Goal: Task Accomplishment & Management: Manage account settings

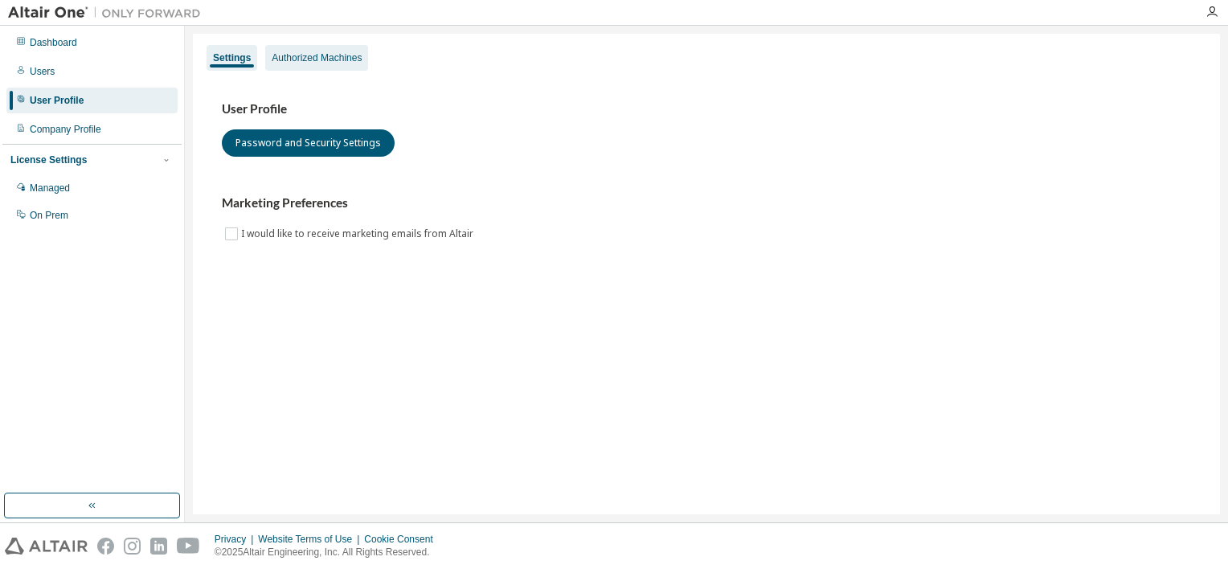
click at [344, 59] on div "Authorized Machines" at bounding box center [317, 57] width 90 height 13
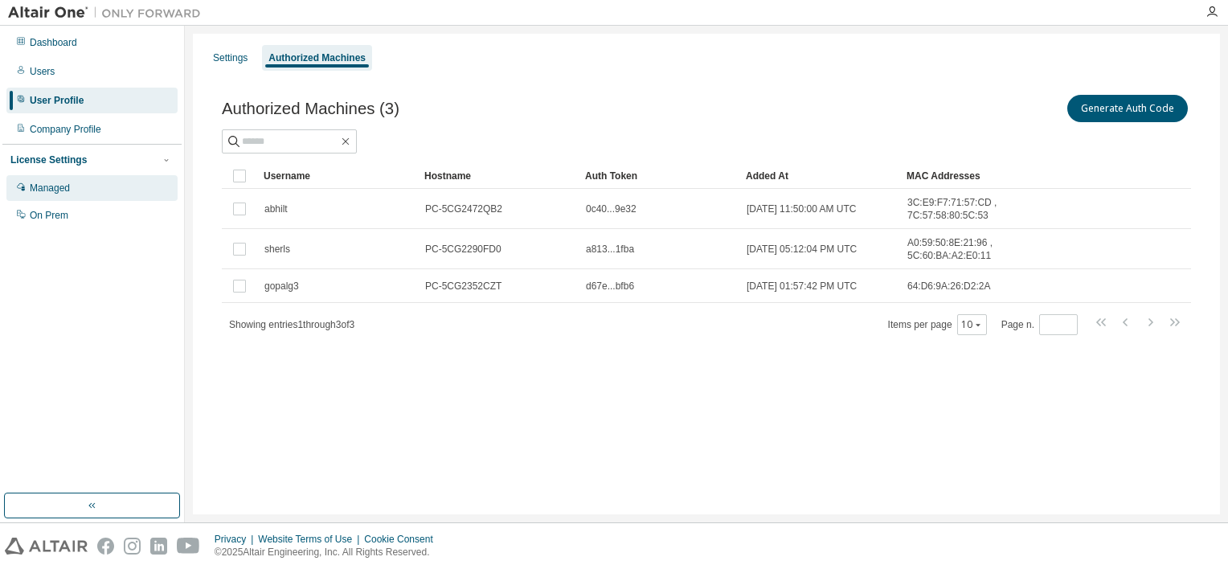
click at [72, 190] on div "Managed" at bounding box center [91, 188] width 171 height 26
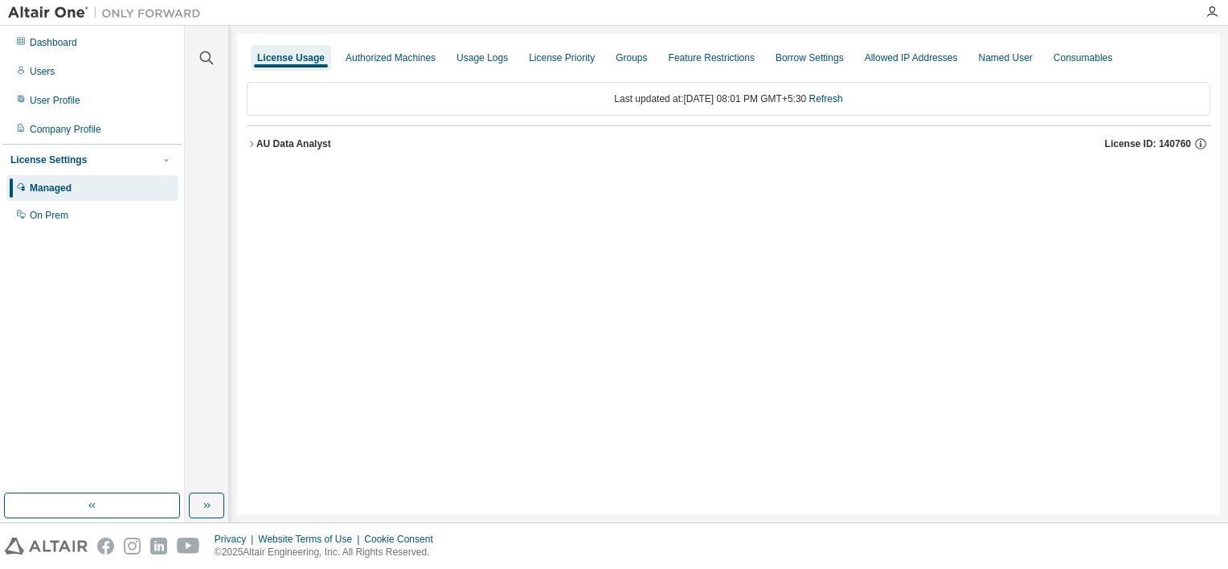
click at [296, 149] on div "AU Data Analyst" at bounding box center [293, 143] width 75 height 13
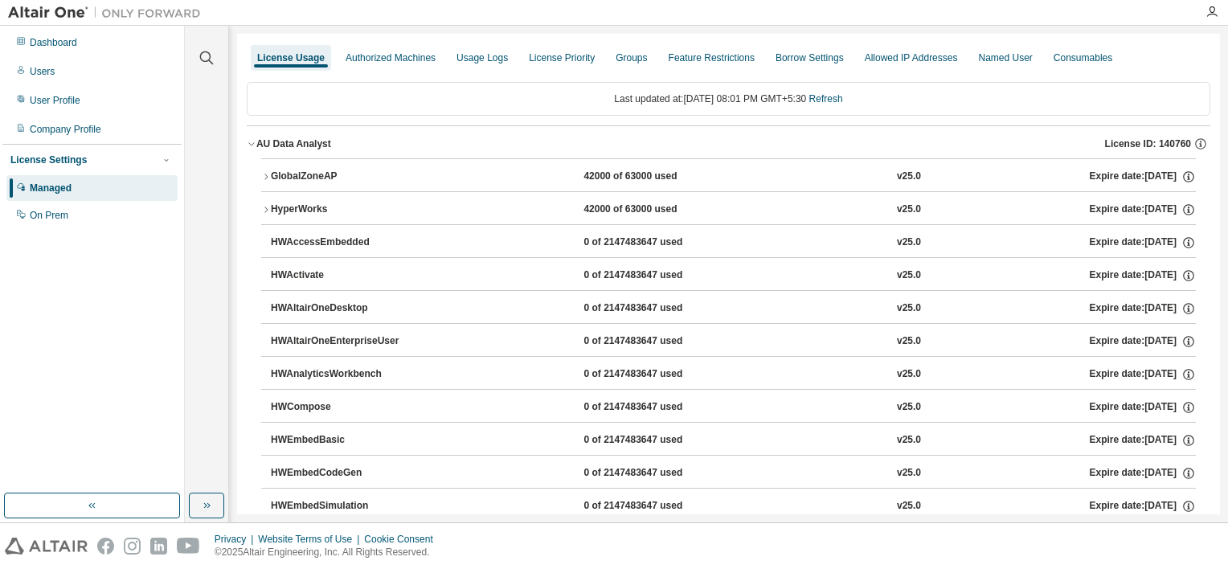
click at [295, 174] on div "GlobalZoneAP" at bounding box center [343, 177] width 145 height 14
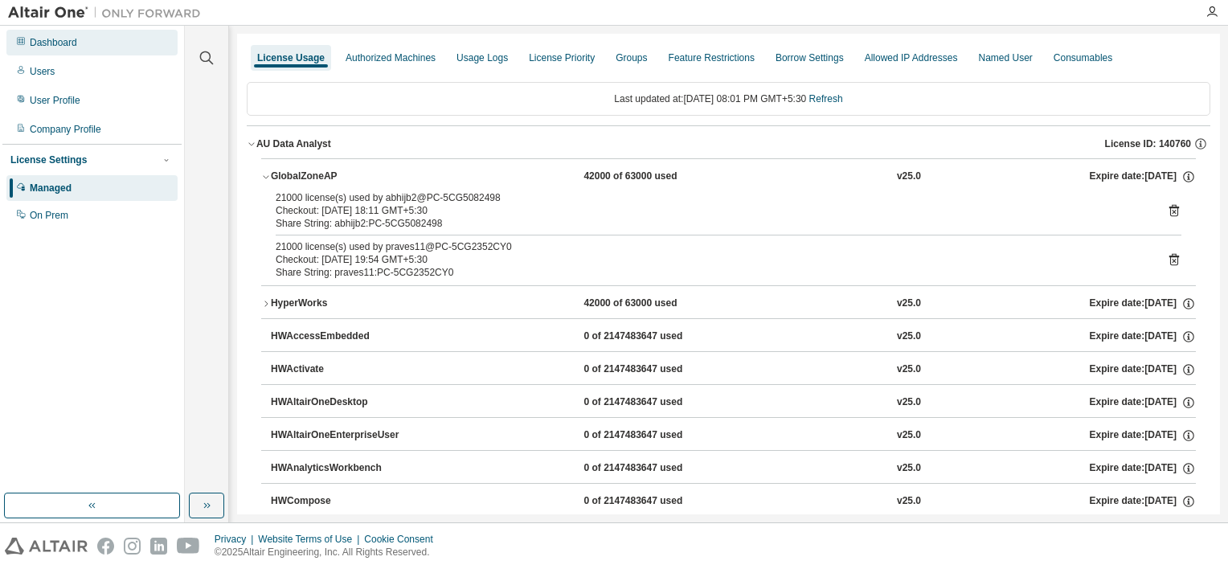
click at [80, 45] on div "Dashboard" at bounding box center [91, 43] width 171 height 26
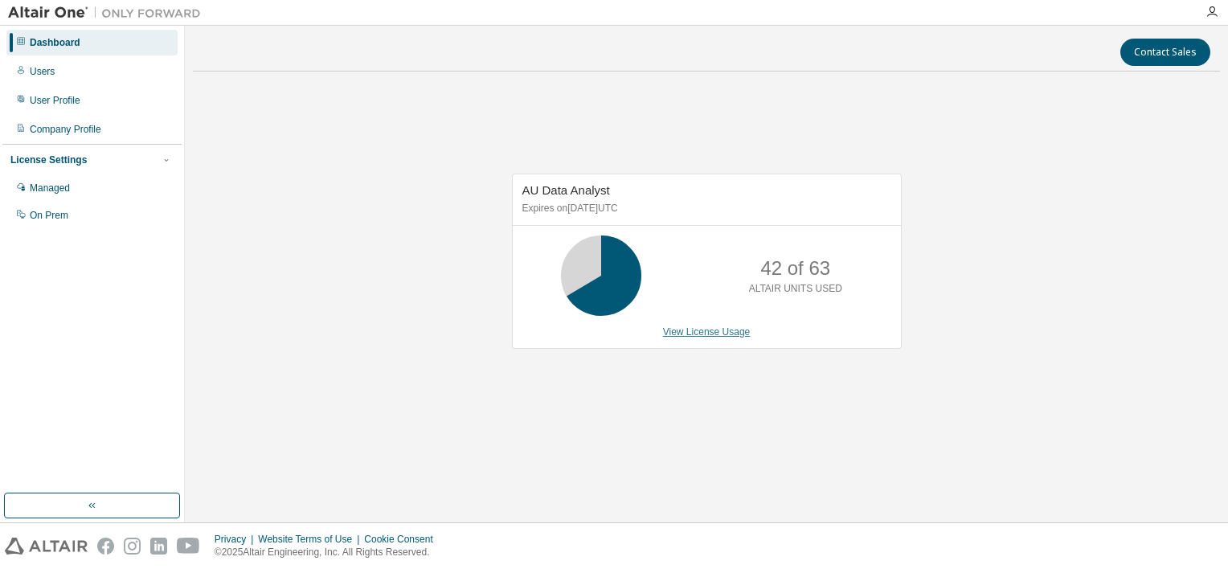
click at [693, 328] on link "View License Usage" at bounding box center [707, 331] width 88 height 11
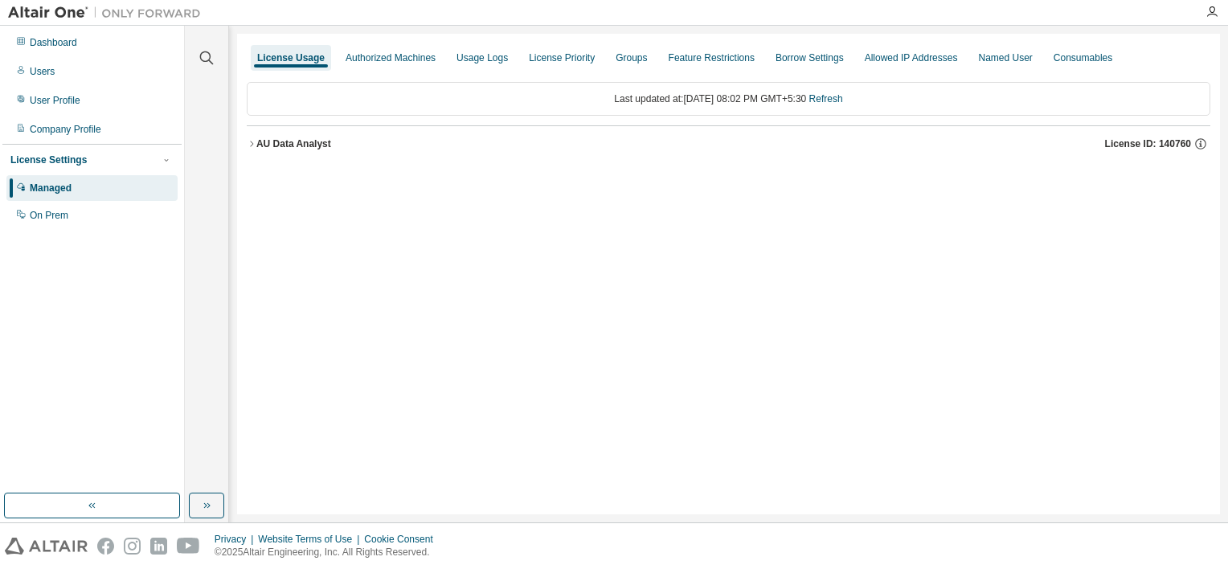
click at [265, 146] on div "AU Data Analyst" at bounding box center [293, 143] width 75 height 13
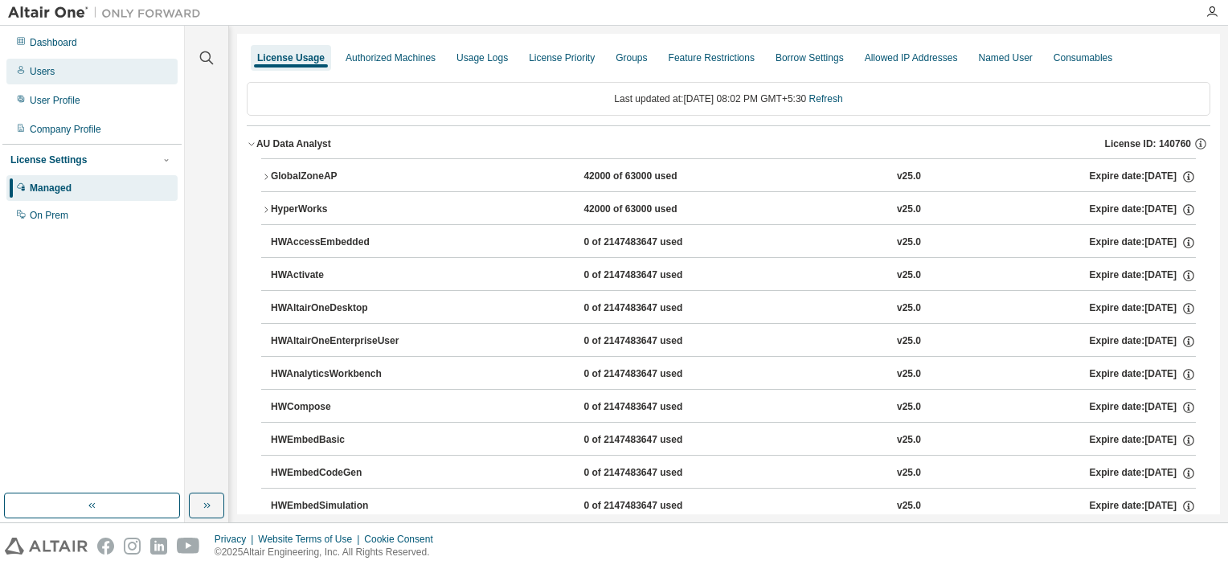
click at [102, 67] on div "Users" at bounding box center [91, 72] width 171 height 26
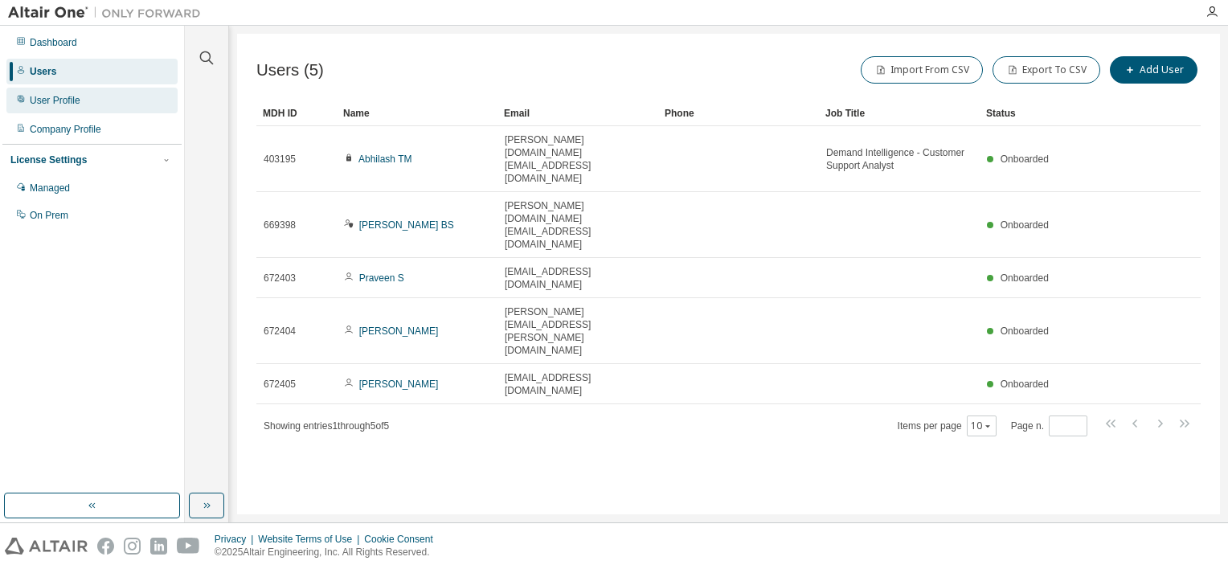
click at [61, 96] on div "User Profile" at bounding box center [55, 100] width 51 height 13
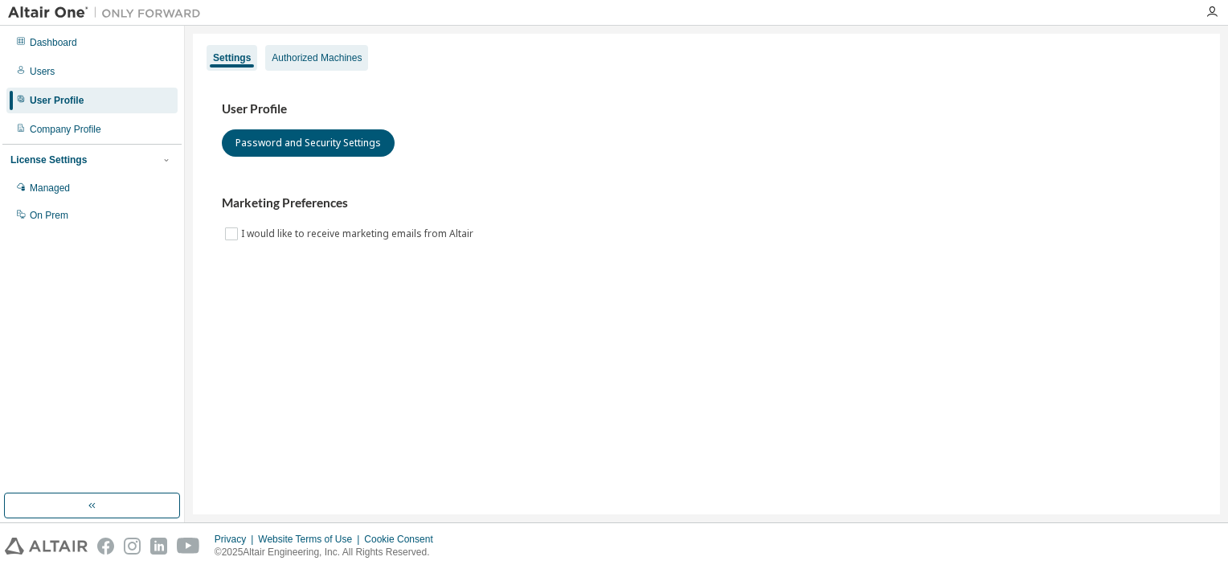
click at [331, 56] on div "Authorized Machines" at bounding box center [317, 57] width 90 height 13
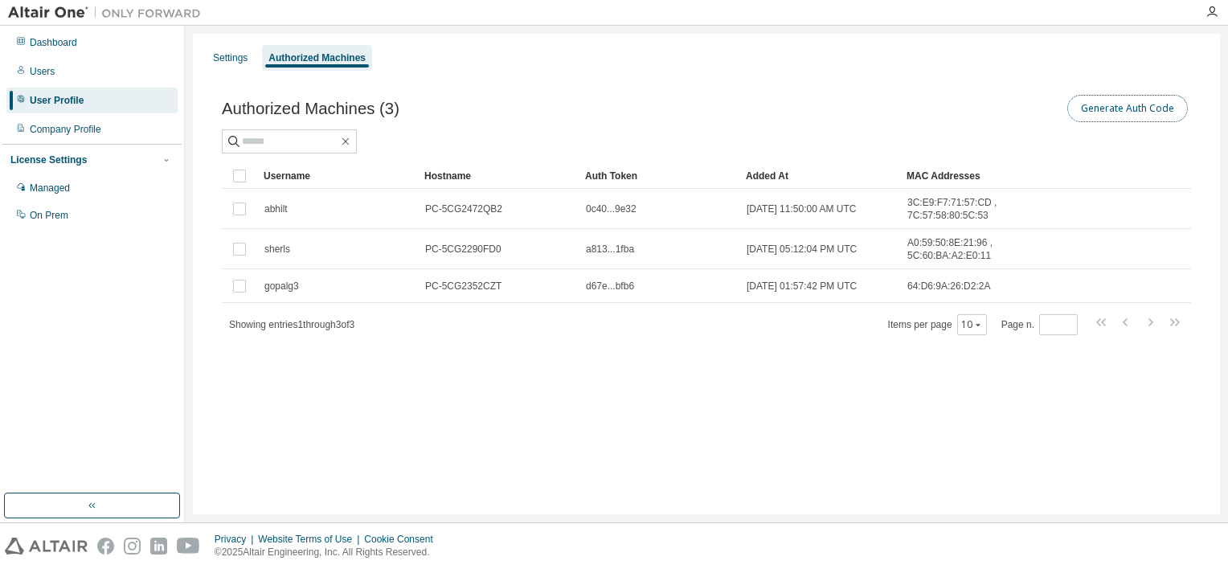
click at [1134, 112] on button "Generate Auth Code" at bounding box center [1127, 108] width 121 height 27
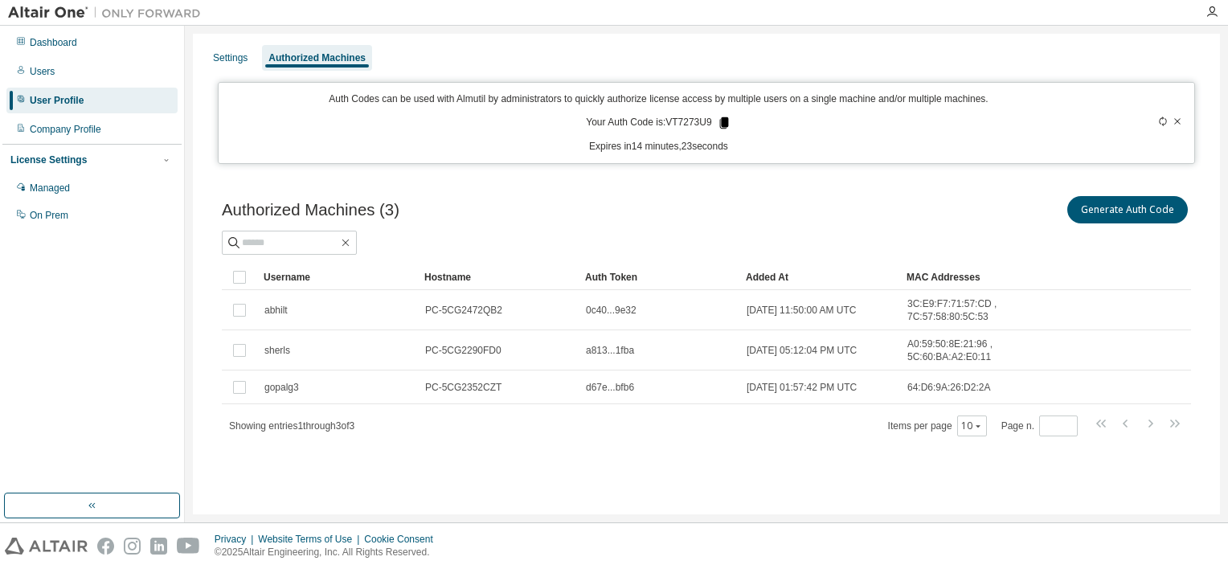
click at [721, 123] on icon at bounding box center [723, 122] width 9 height 11
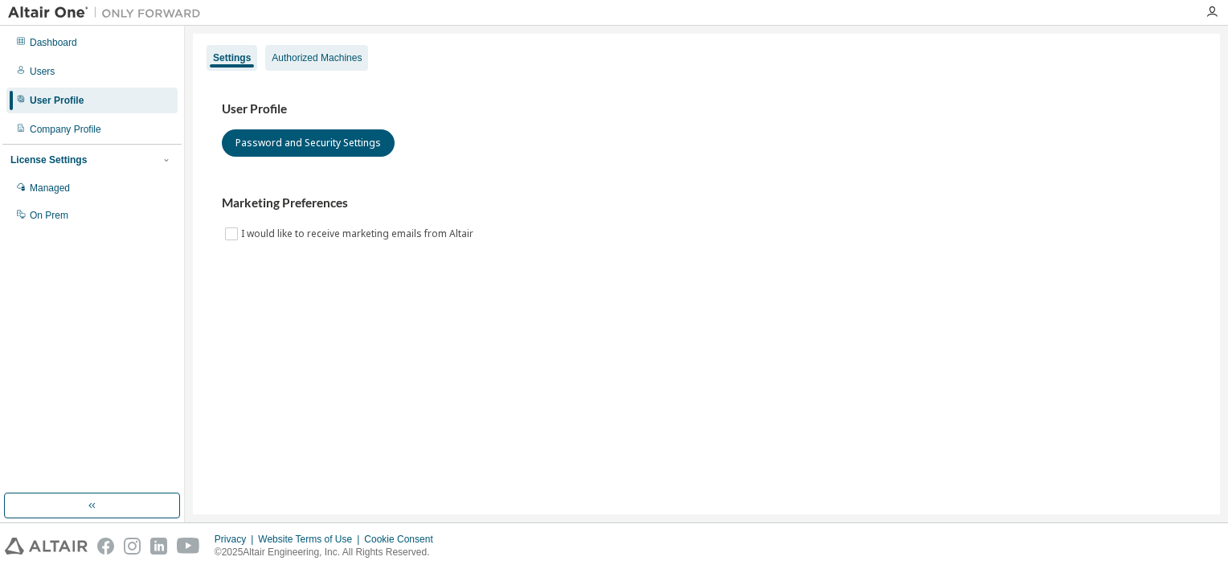
click at [348, 64] on div "Authorized Machines" at bounding box center [316, 58] width 103 height 26
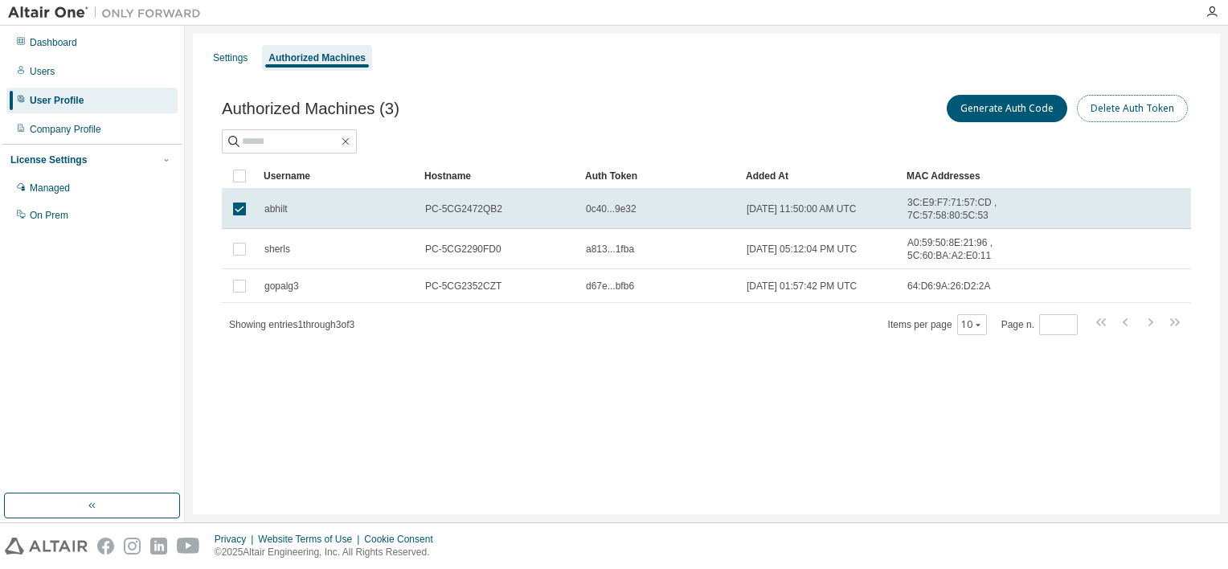
click at [1108, 108] on button "Delete Auth Token" at bounding box center [1131, 108] width 111 height 27
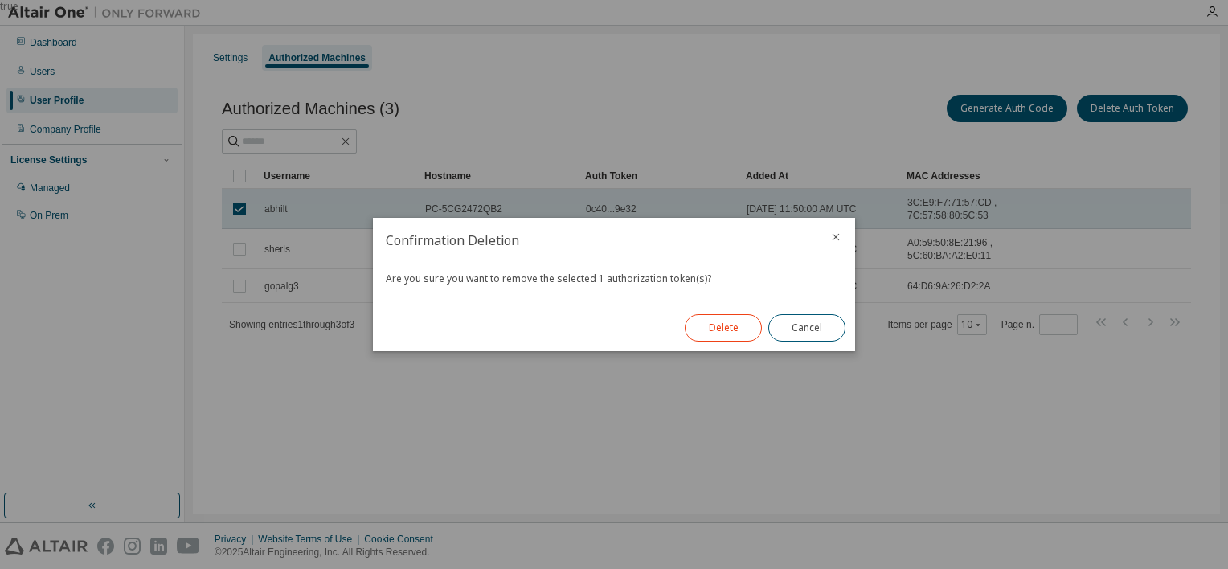
click at [746, 329] on button "Delete" at bounding box center [722, 327] width 77 height 27
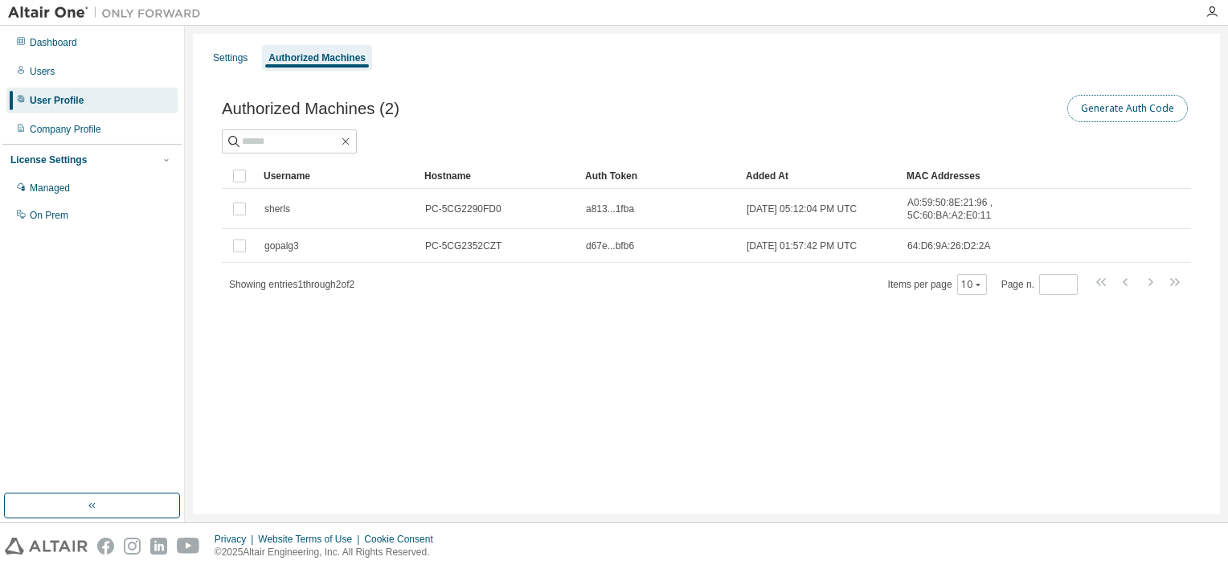
click at [1103, 104] on button "Generate Auth Code" at bounding box center [1127, 108] width 121 height 27
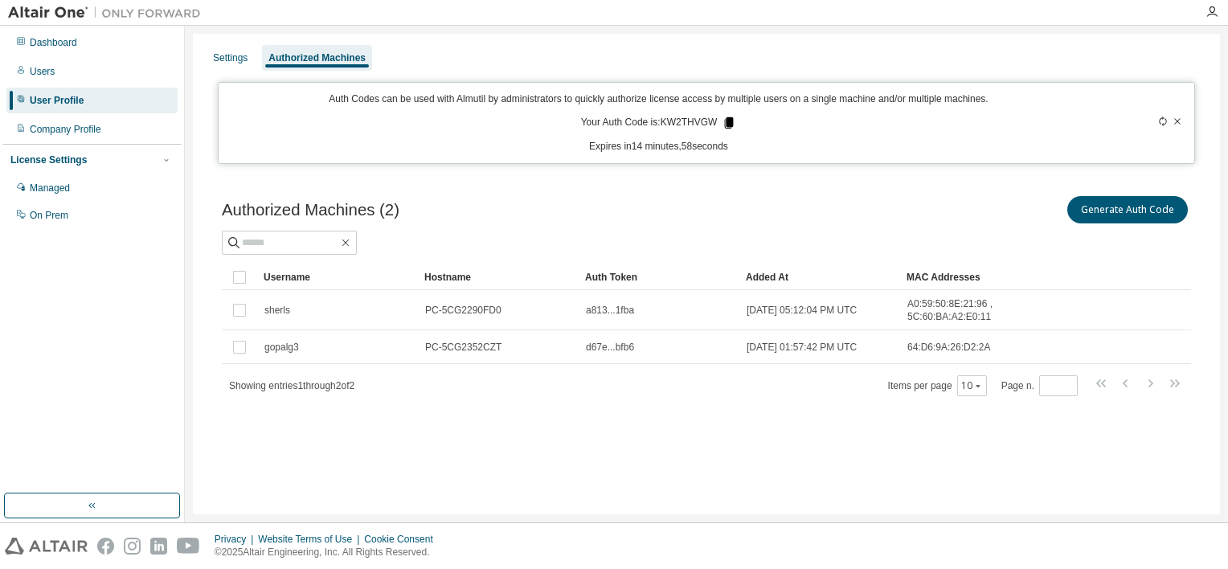
click at [728, 125] on icon at bounding box center [729, 122] width 9 height 11
click at [90, 71] on div "Users" at bounding box center [91, 72] width 171 height 26
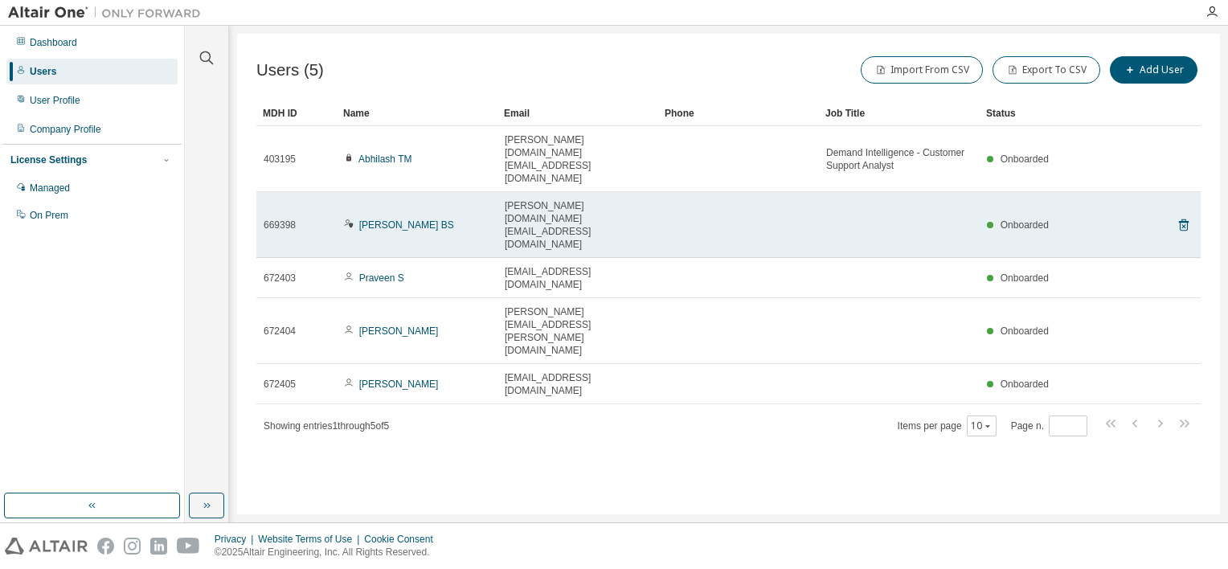
click at [346, 224] on icon at bounding box center [346, 225] width 4 height 2
click at [377, 219] on link "Abhijith BS" at bounding box center [406, 224] width 95 height 11
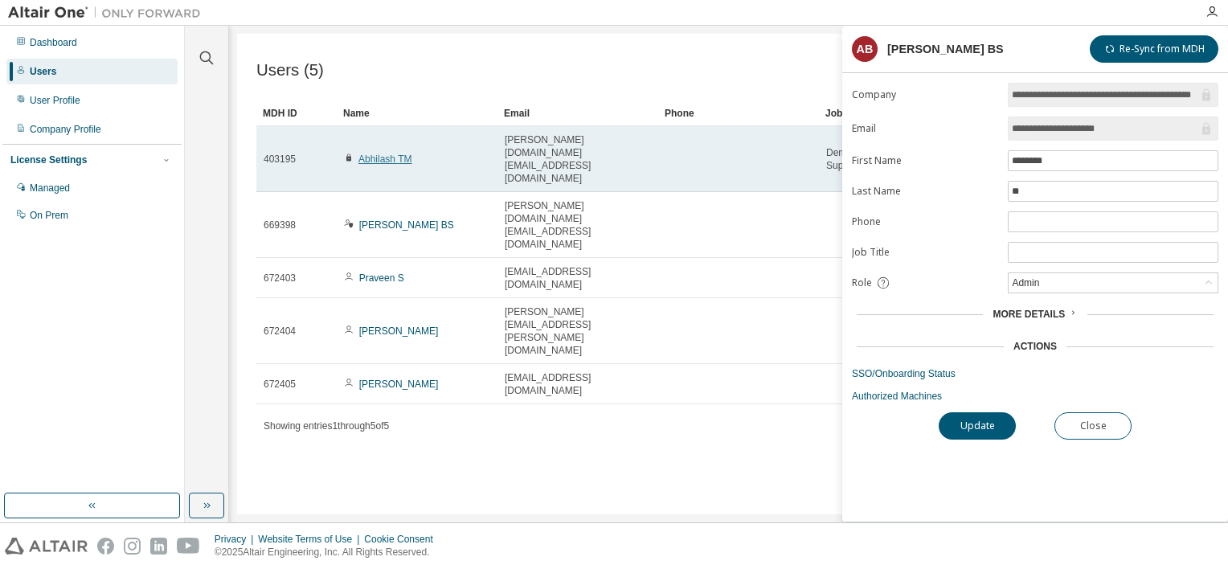
click at [389, 153] on link "Abhilash TM" at bounding box center [384, 158] width 53 height 11
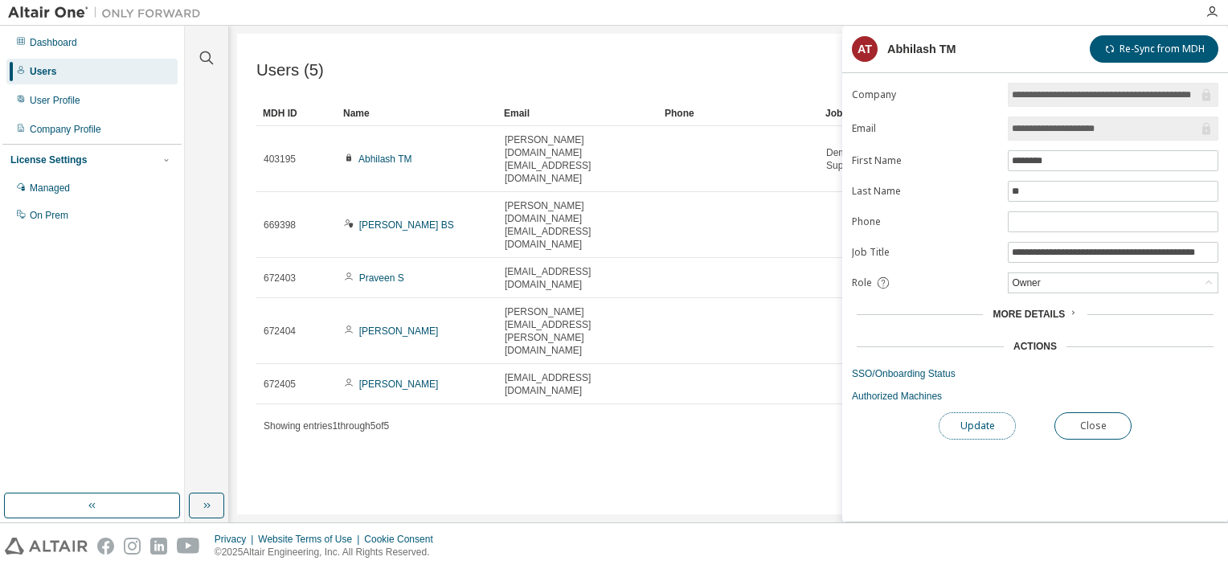
click at [962, 417] on button "Update" at bounding box center [976, 425] width 77 height 27
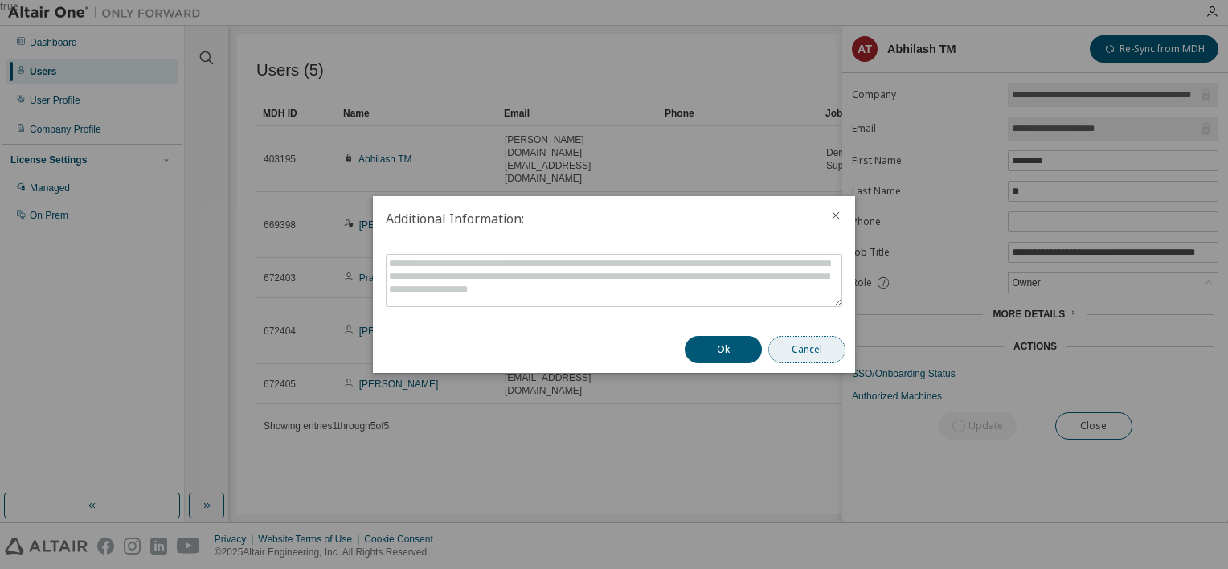
click at [819, 352] on button "Cancel" at bounding box center [806, 349] width 77 height 27
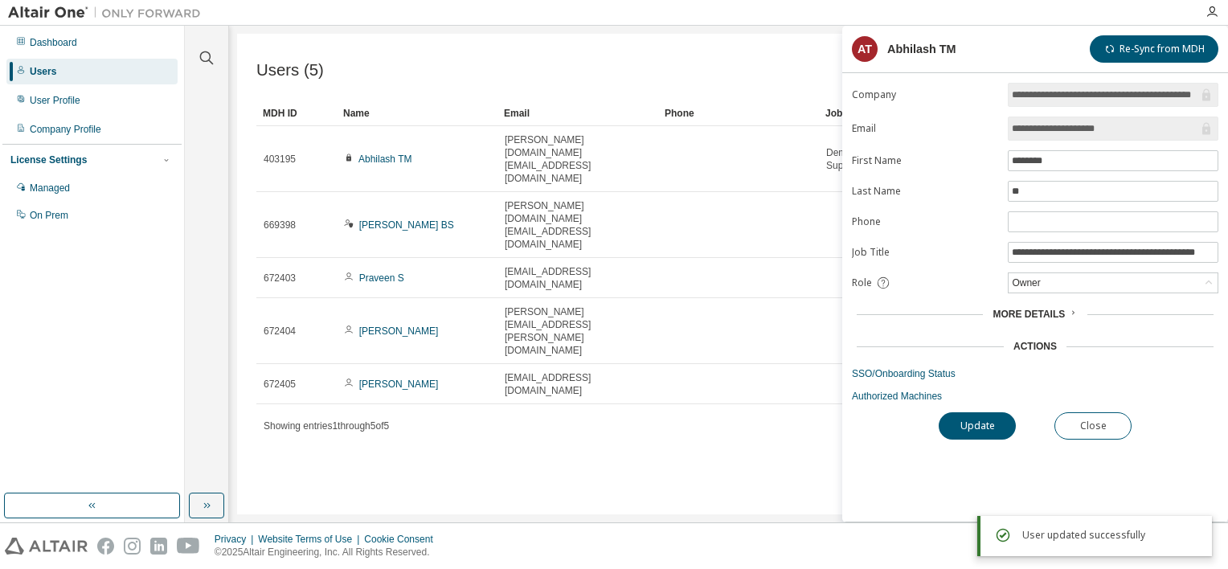
click at [1050, 308] on span "More Details" at bounding box center [1028, 313] width 72 height 11
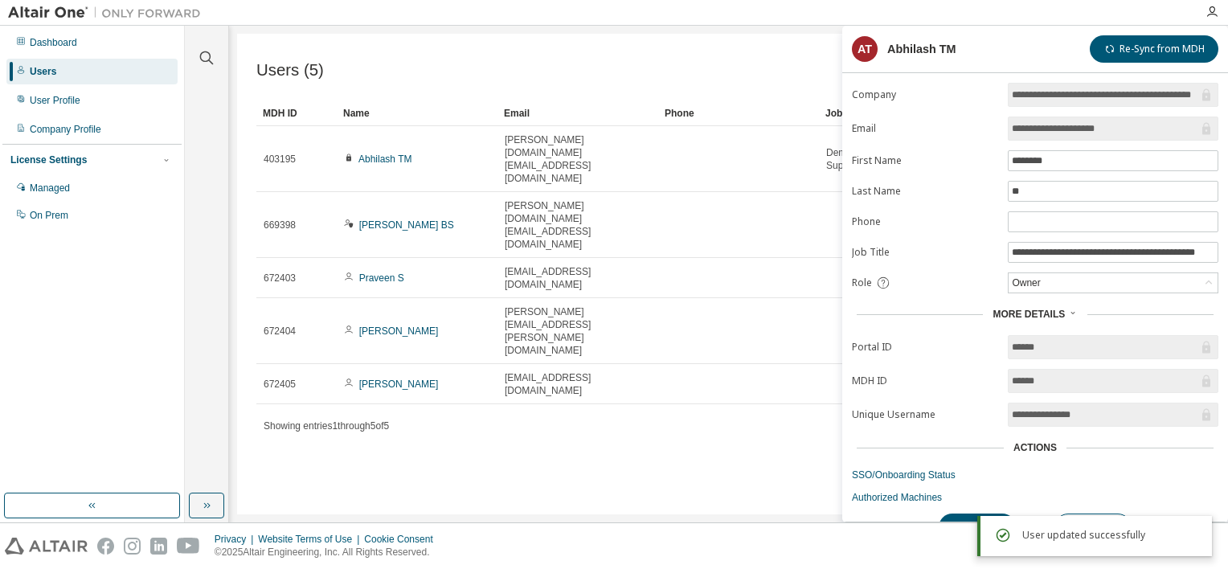
scroll to position [22, 0]
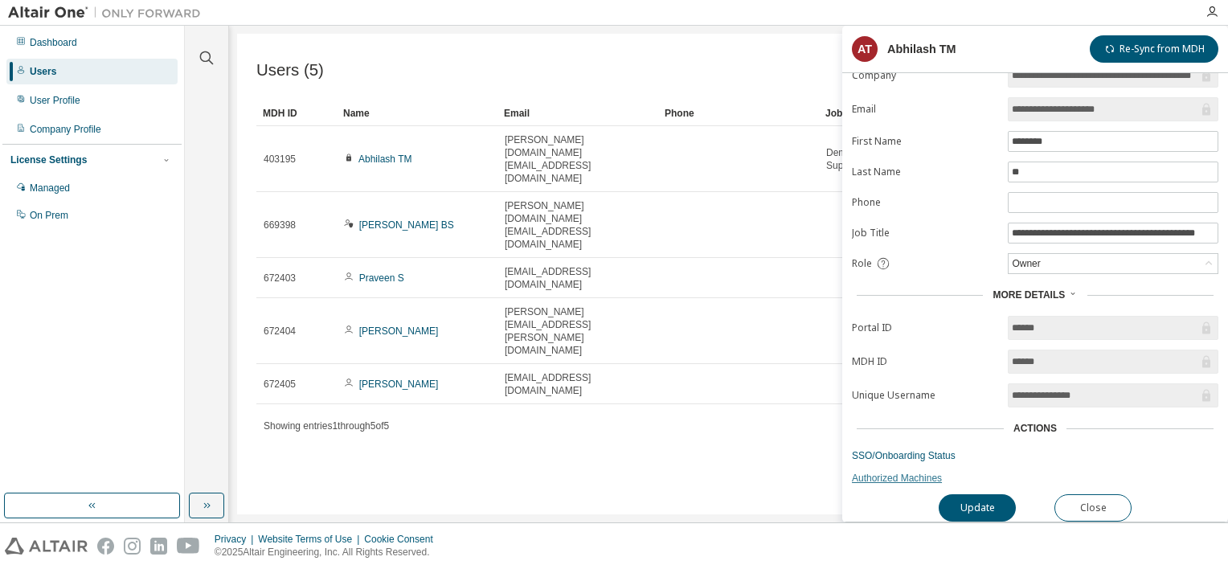
click at [906, 472] on link "Authorized Machines" at bounding box center [1035, 478] width 366 height 13
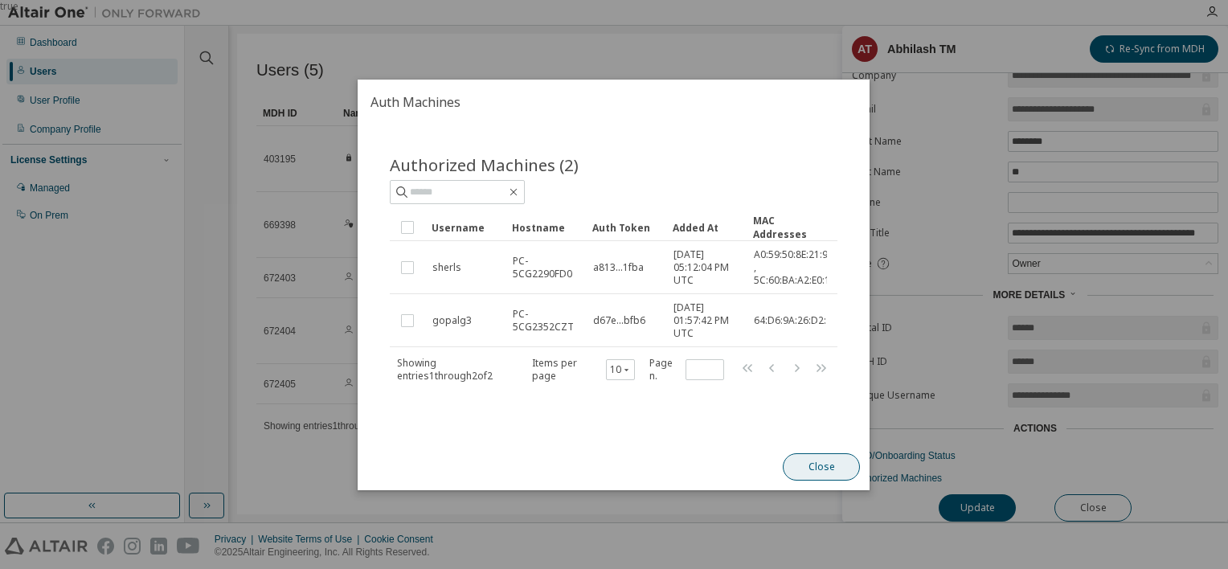
click at [832, 469] on button "Close" at bounding box center [821, 466] width 77 height 27
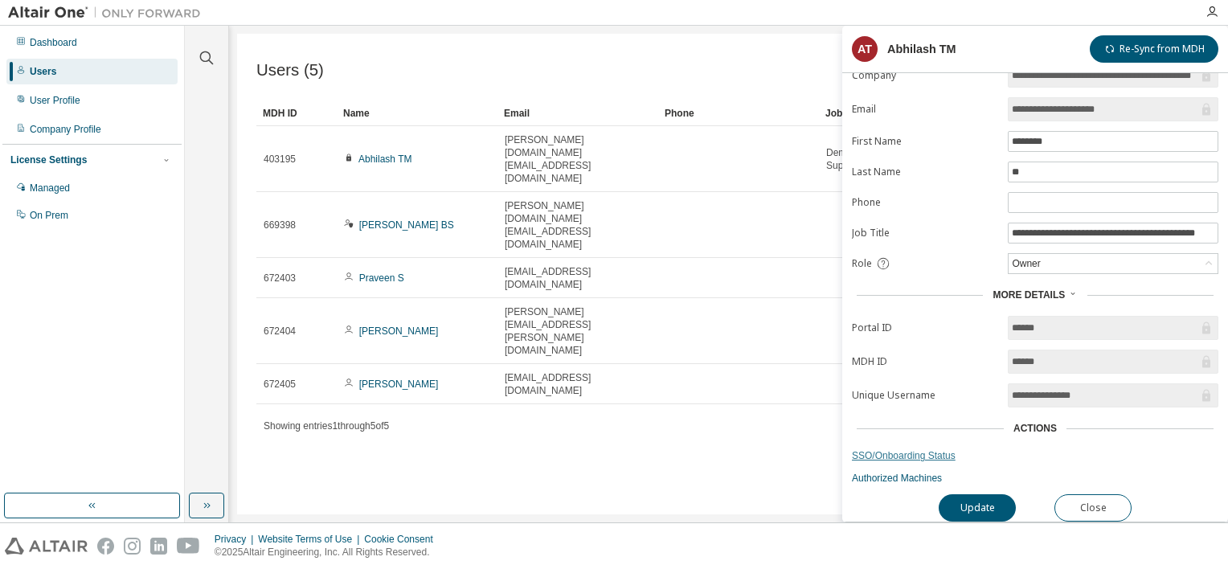
click at [921, 450] on link "SSO/Onboarding Status" at bounding box center [1035, 455] width 366 height 13
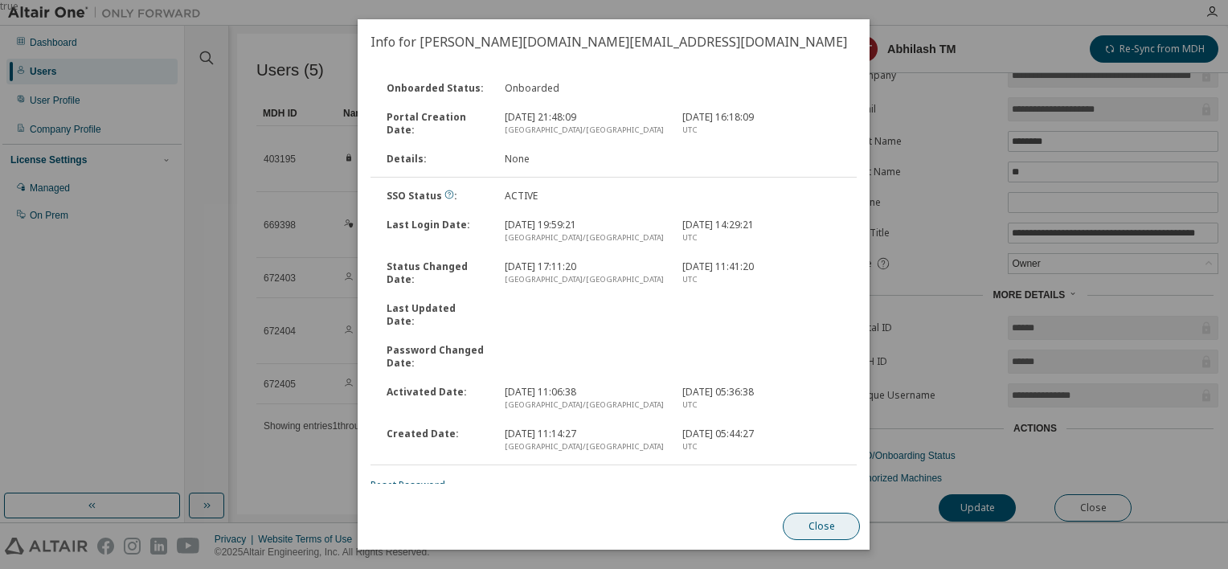
click at [813, 524] on button "Close" at bounding box center [821, 526] width 77 height 27
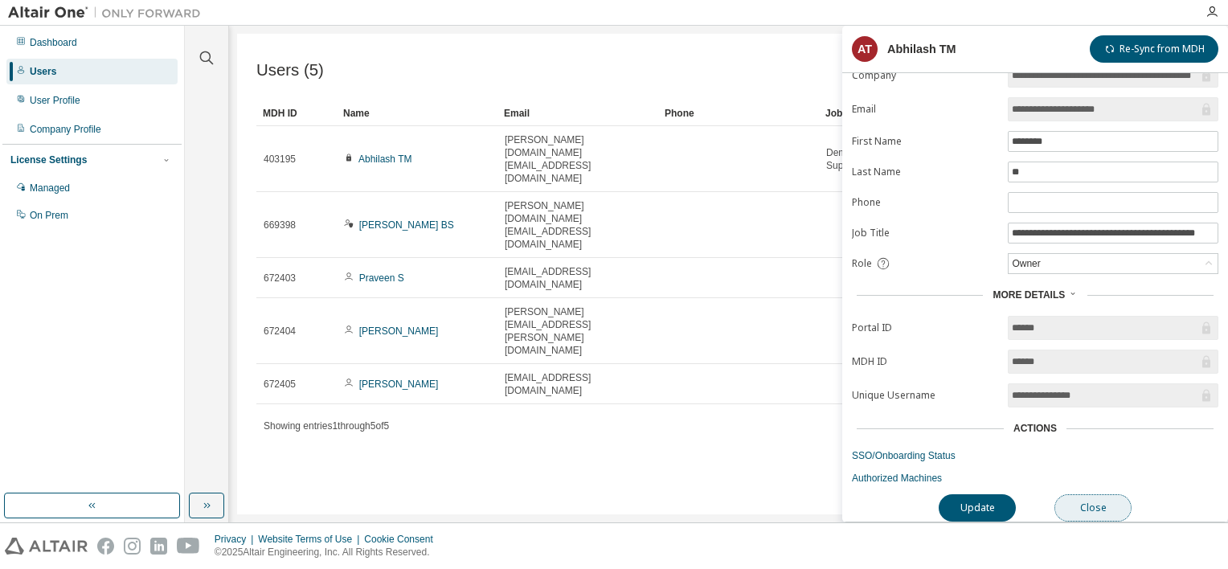
click at [1090, 504] on button "Close" at bounding box center [1092, 507] width 77 height 27
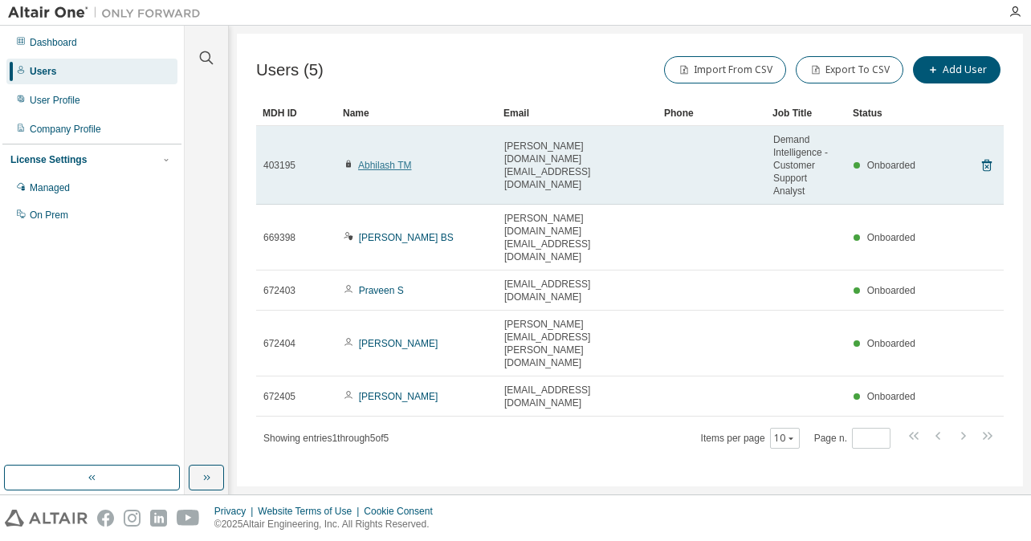
click at [373, 164] on link "Abhilash TM" at bounding box center [384, 165] width 53 height 11
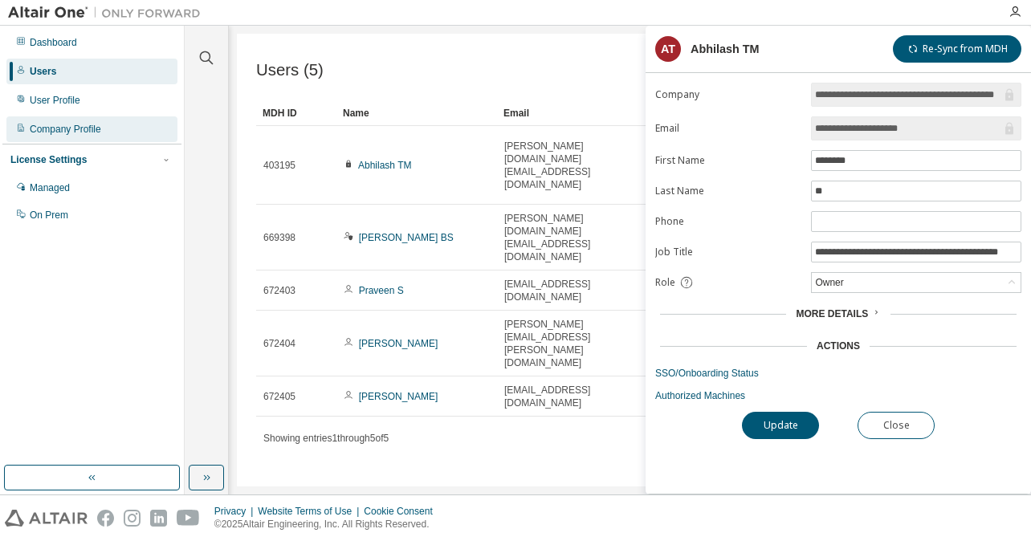
click at [87, 134] on div "Company Profile" at bounding box center [65, 129] width 71 height 13
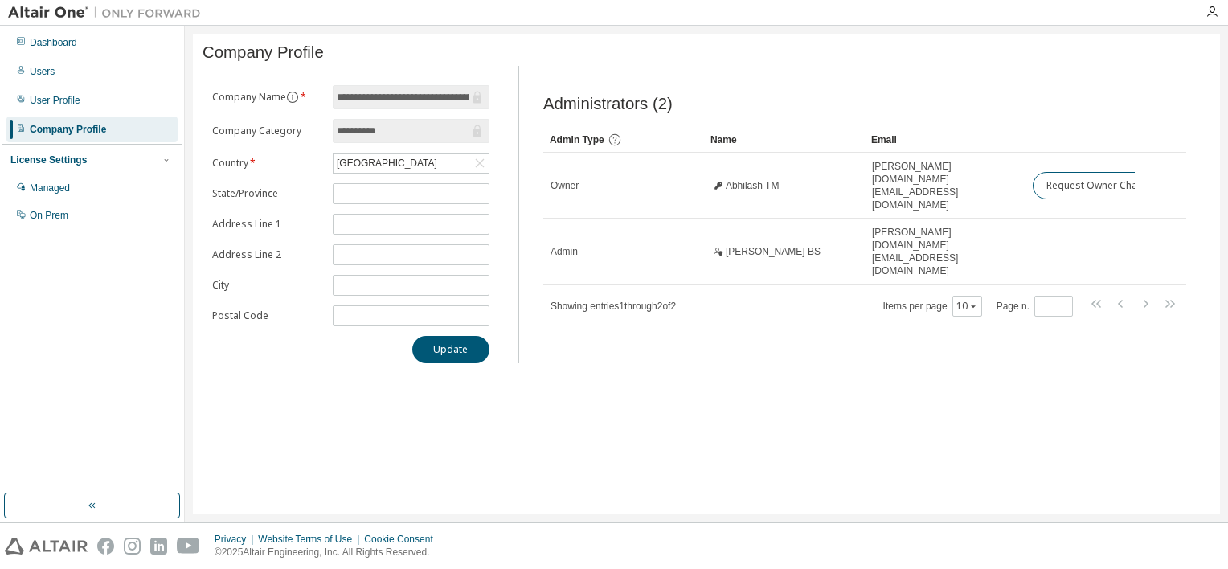
drag, startPoint x: 645, startPoint y: 519, endPoint x: 854, endPoint y: 517, distance: 208.9
click at [854, 517] on div "**********" at bounding box center [706, 274] width 1043 height 496
click at [66, 177] on div "Managed" at bounding box center [91, 188] width 171 height 26
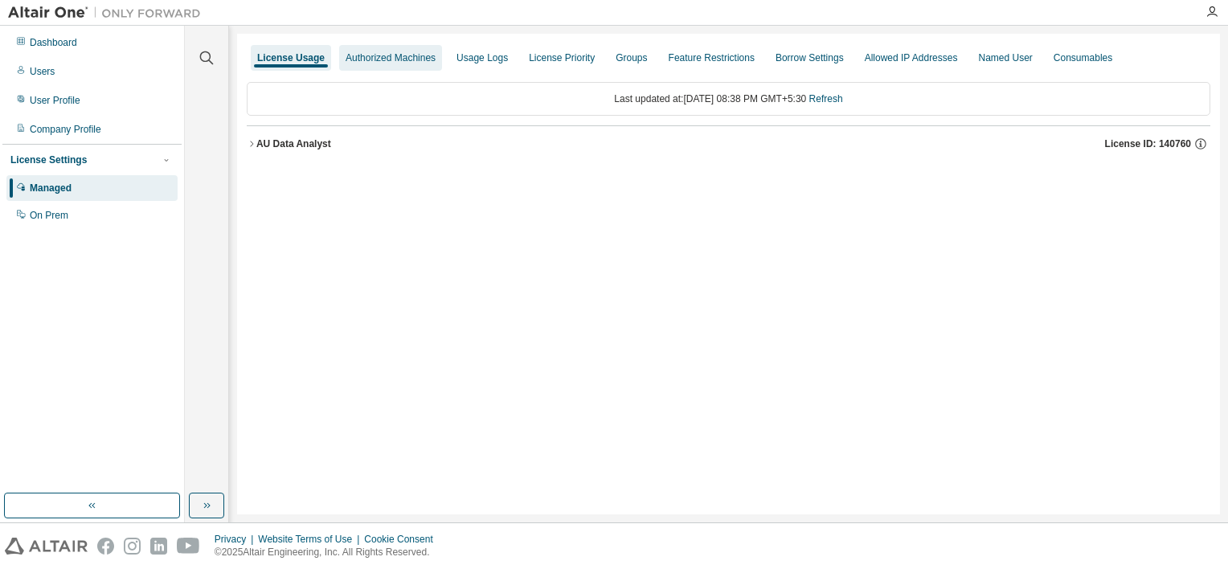
click at [409, 58] on div "Authorized Machines" at bounding box center [390, 57] width 90 height 13
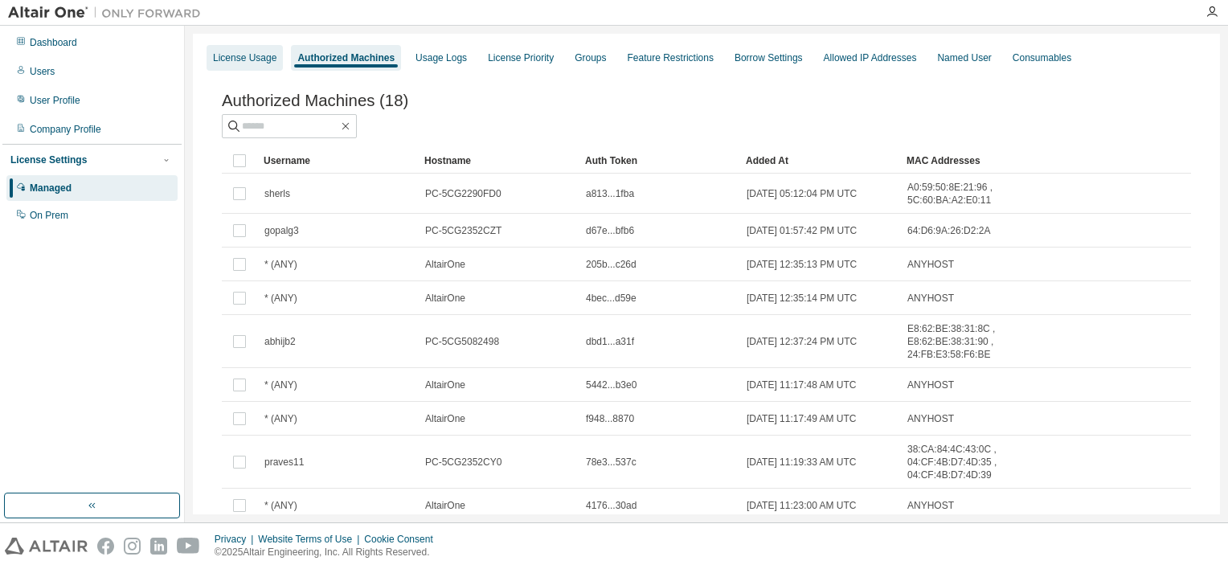
click at [250, 59] on div "License Usage" at bounding box center [244, 57] width 63 height 13
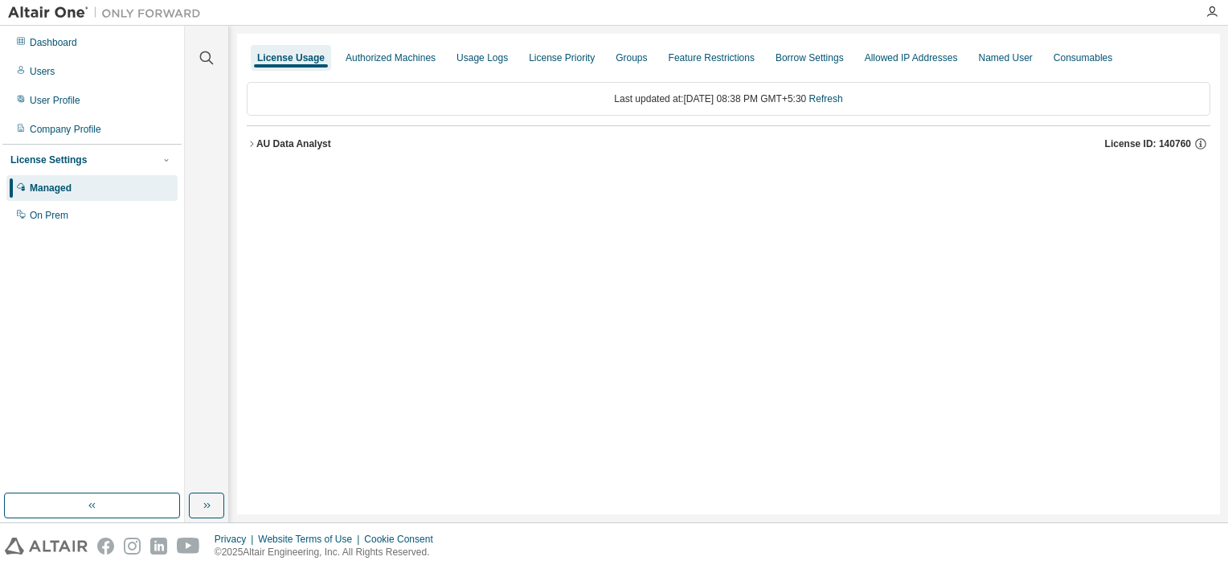
click at [322, 140] on div "AU Data Analyst" at bounding box center [293, 143] width 75 height 13
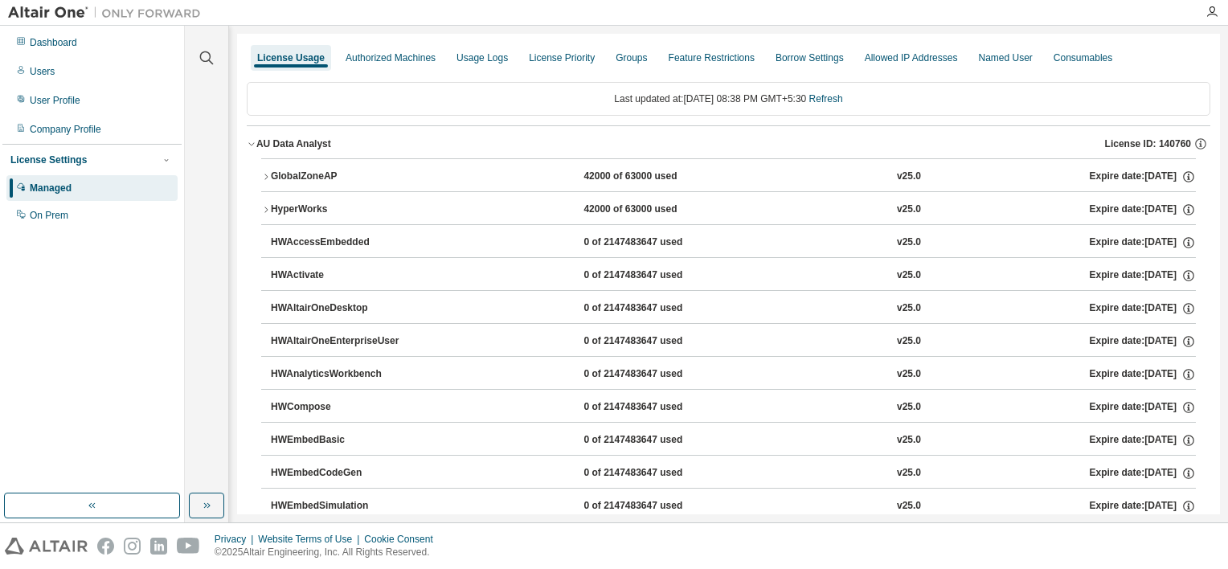
click at [323, 180] on div "GlobalZoneAP" at bounding box center [343, 177] width 145 height 14
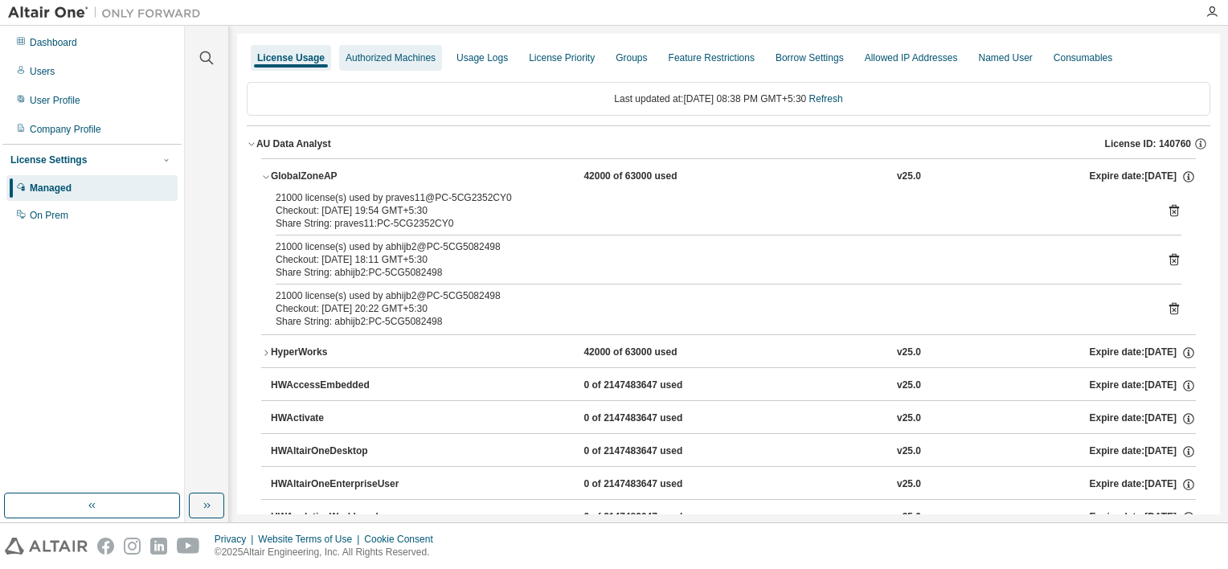
click at [378, 55] on div "Authorized Machines" at bounding box center [390, 57] width 90 height 13
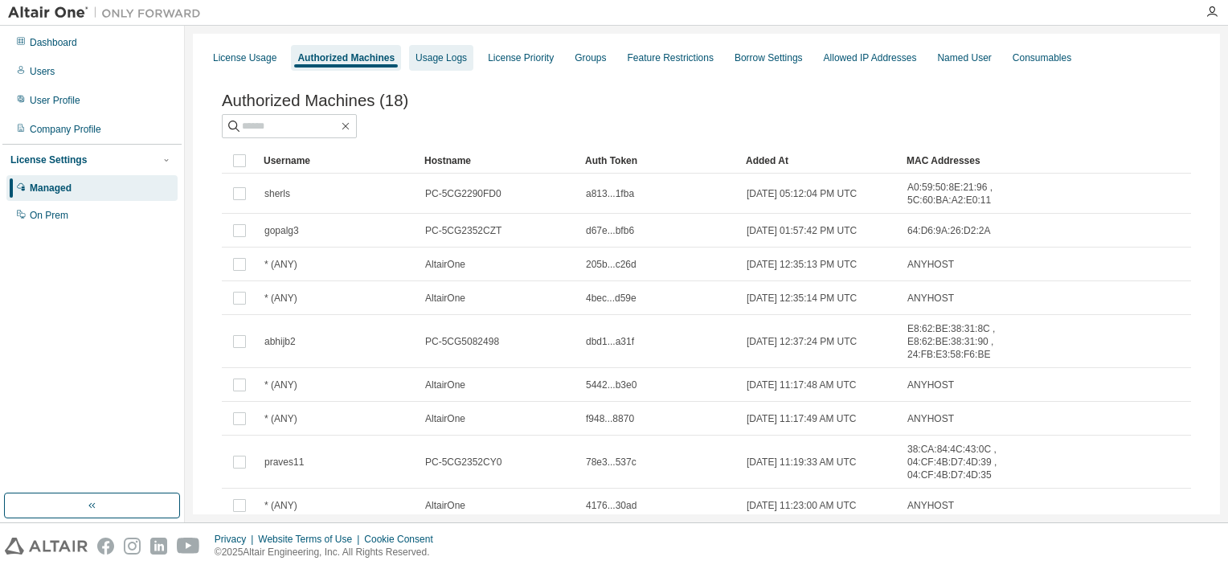
click at [448, 59] on div "Usage Logs" at bounding box center [440, 57] width 51 height 13
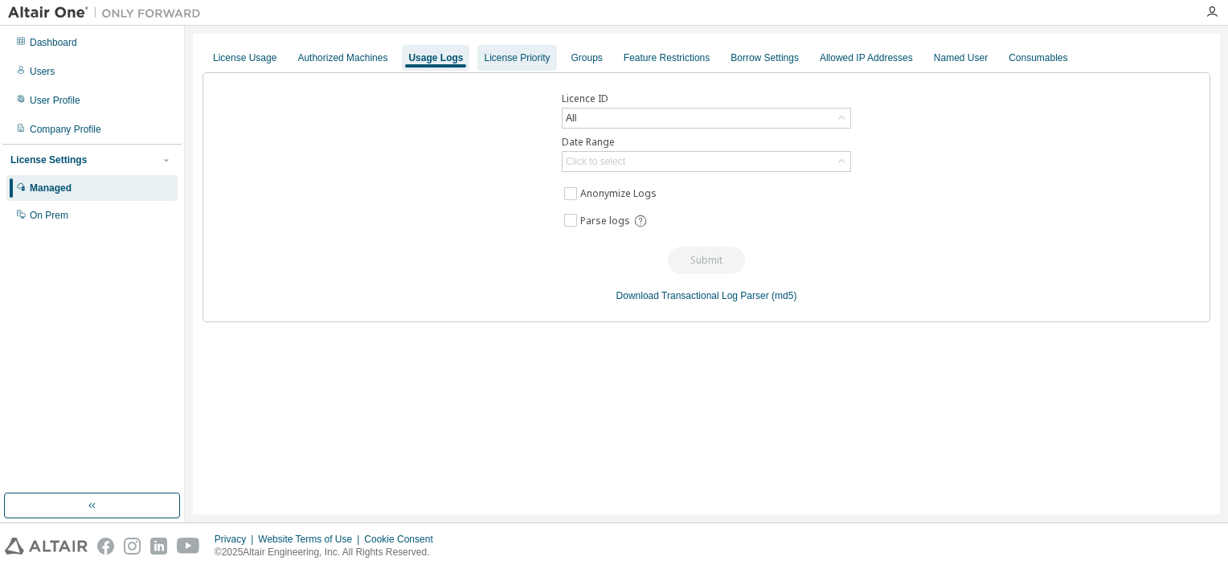
click at [514, 59] on div "License Priority" at bounding box center [517, 57] width 66 height 13
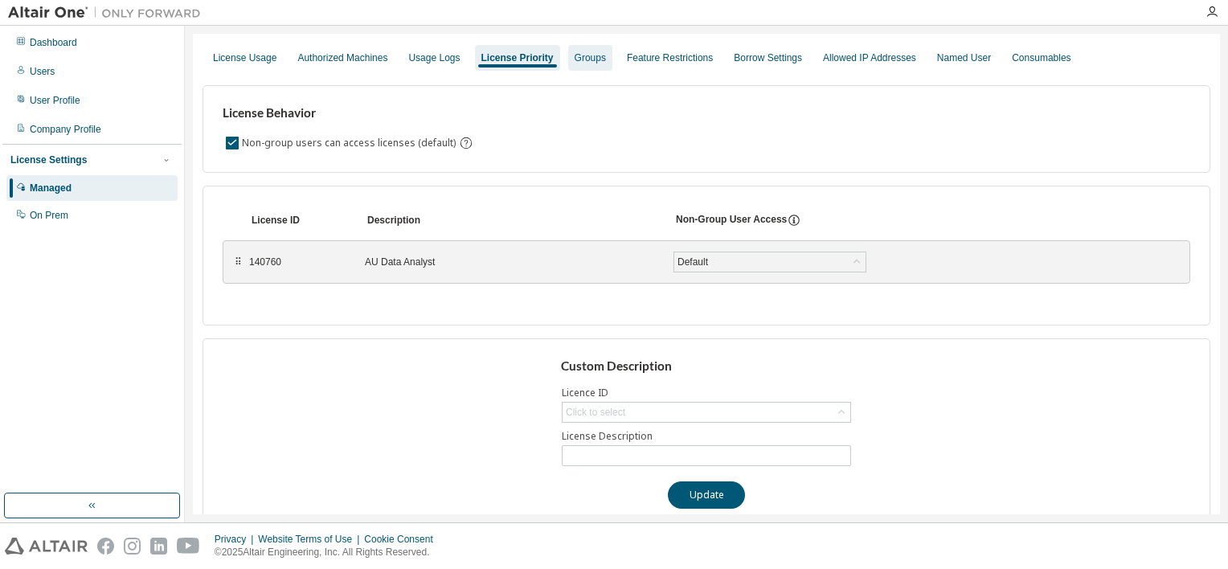
click at [574, 60] on div "Groups" at bounding box center [589, 57] width 31 height 13
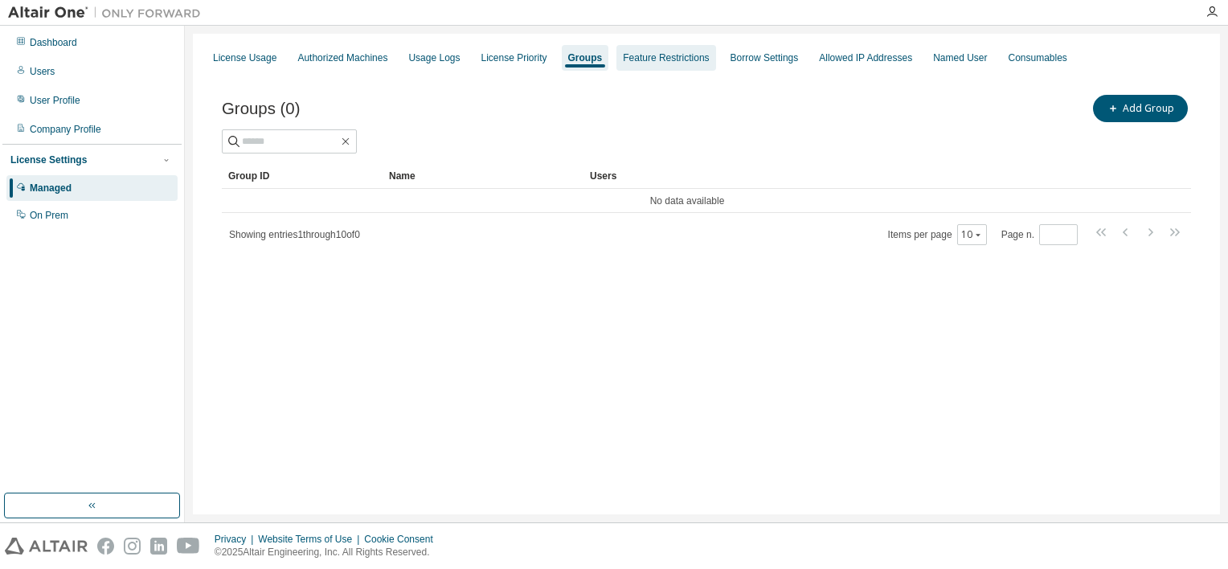
click at [665, 56] on div "Feature Restrictions" at bounding box center [666, 57] width 86 height 13
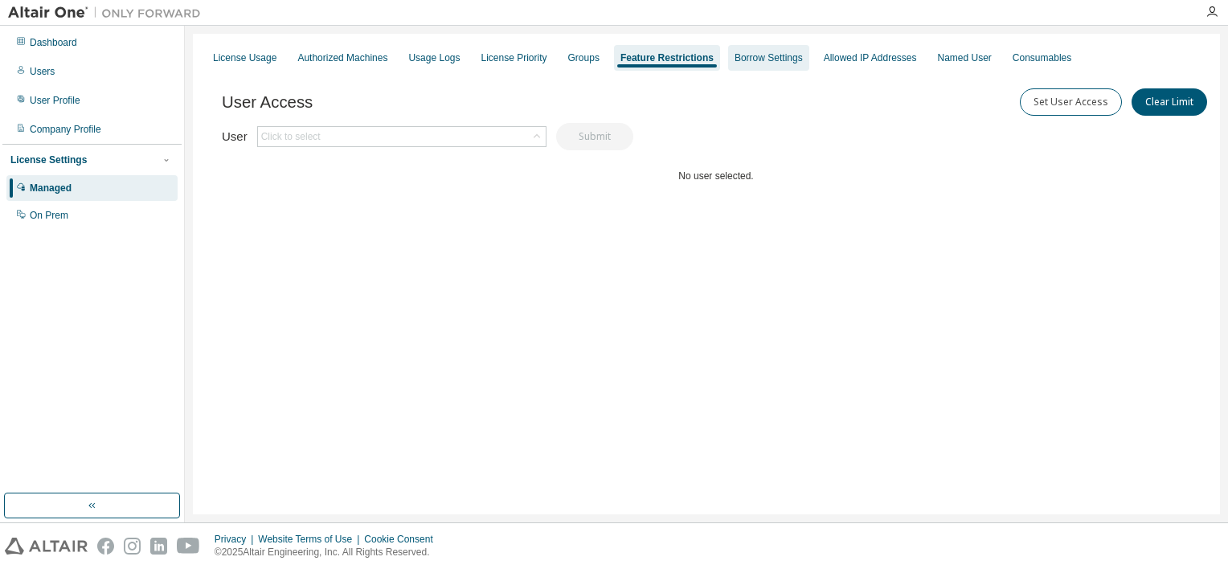
click at [740, 63] on div "Borrow Settings" at bounding box center [768, 57] width 68 height 13
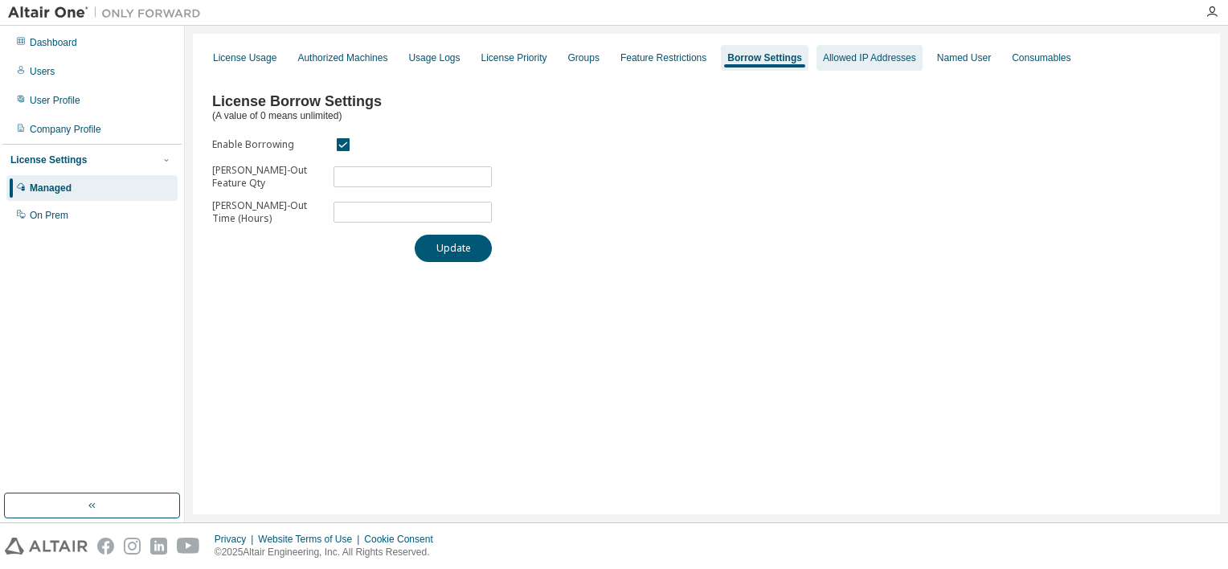
click at [892, 67] on div "Allowed IP Addresses" at bounding box center [869, 58] width 106 height 26
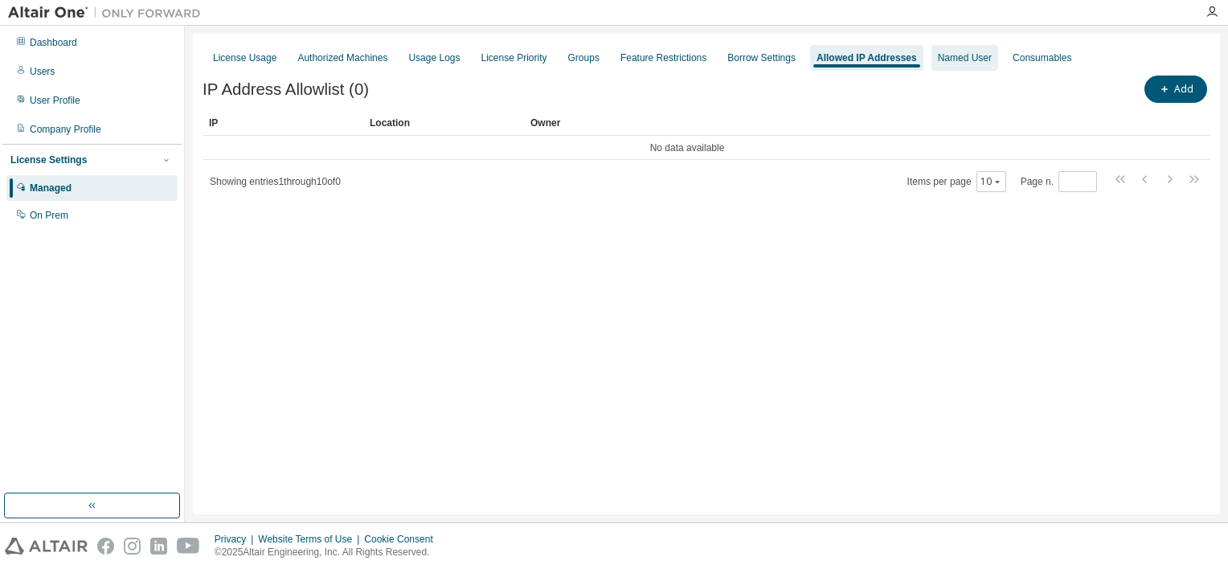
click at [954, 63] on div "Named User" at bounding box center [965, 57] width 54 height 13
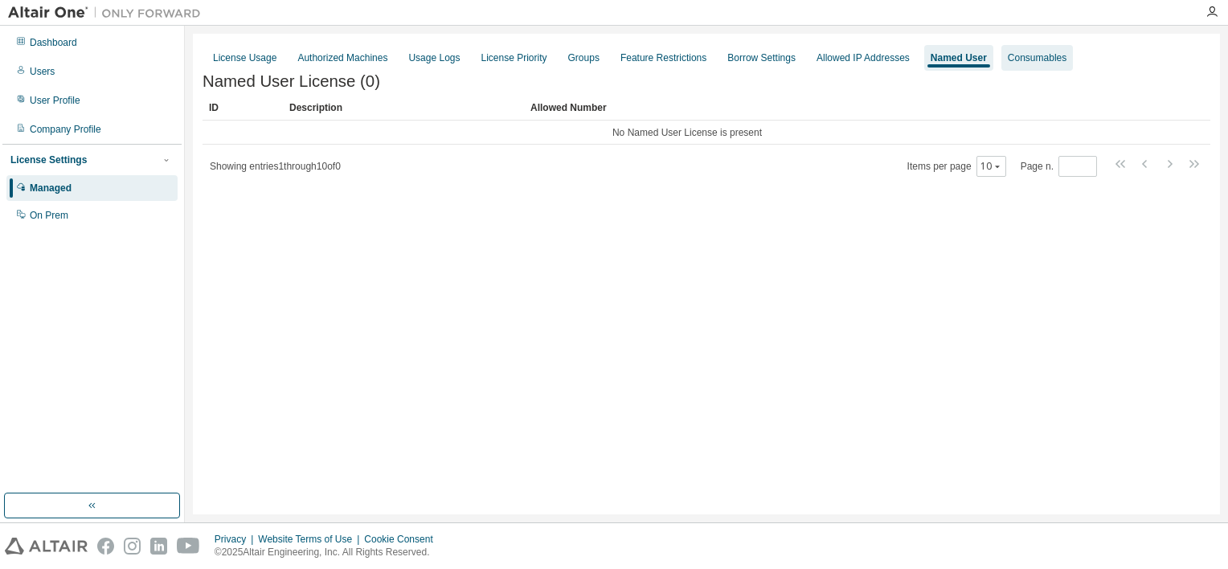
click at [1009, 58] on div "Consumables" at bounding box center [1036, 57] width 59 height 13
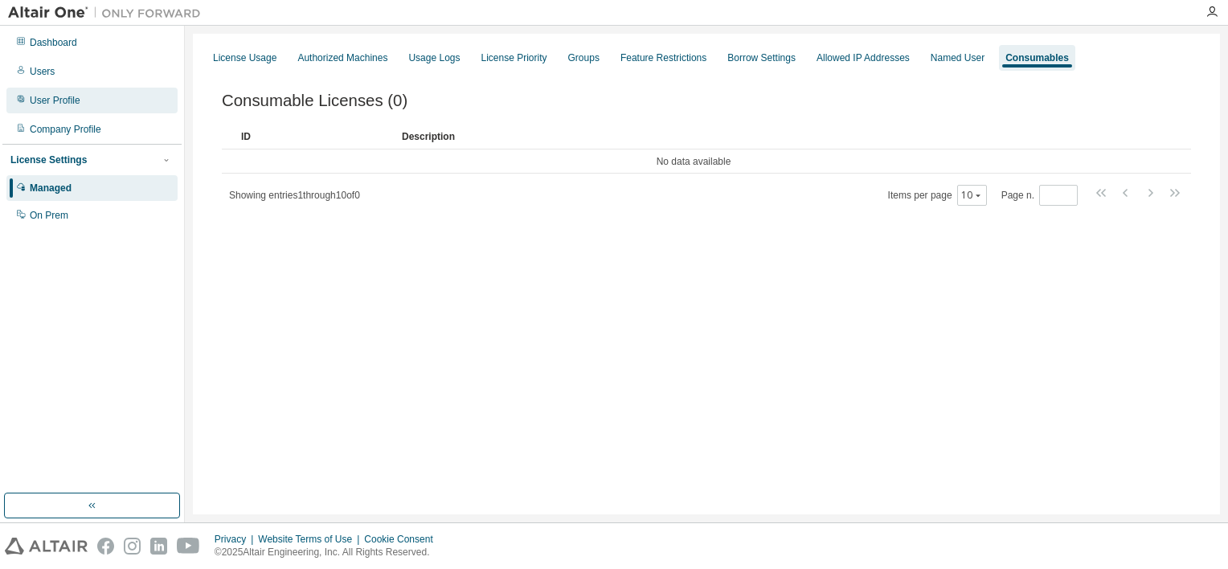
click at [102, 95] on div "User Profile" at bounding box center [91, 101] width 171 height 26
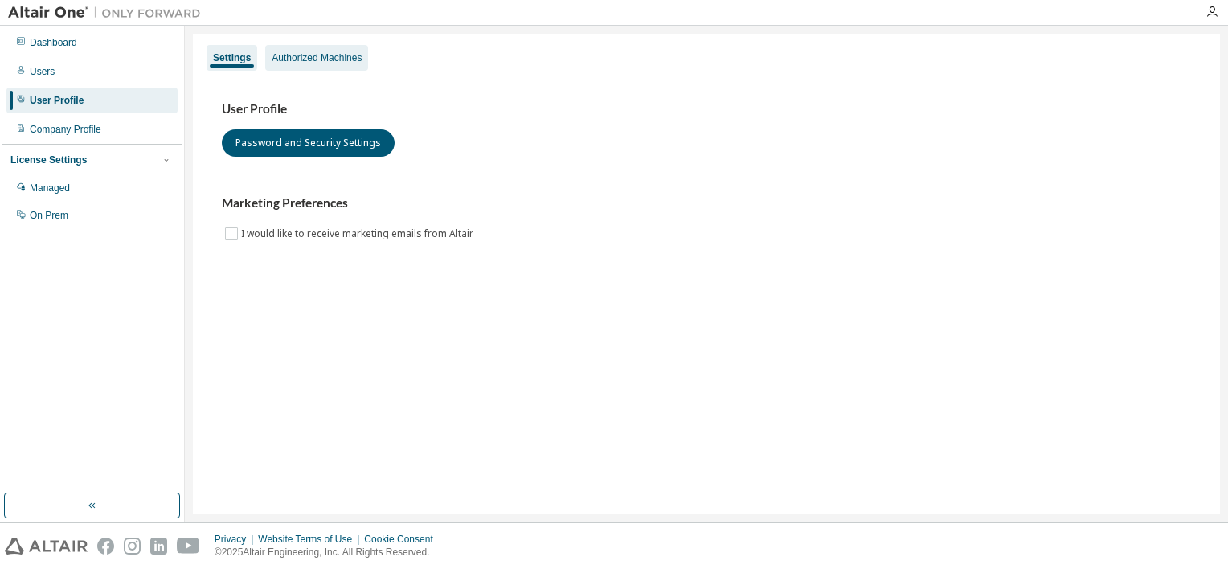
click at [292, 58] on div "Authorized Machines" at bounding box center [317, 57] width 90 height 13
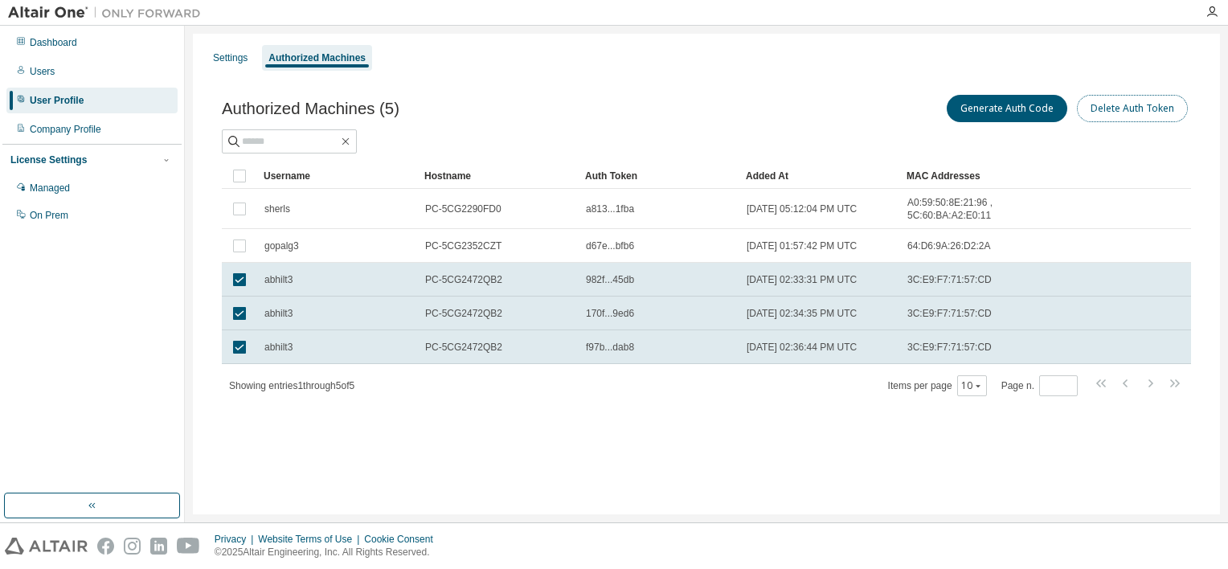
click at [1031, 112] on button "Delete Auth Token" at bounding box center [1131, 108] width 111 height 27
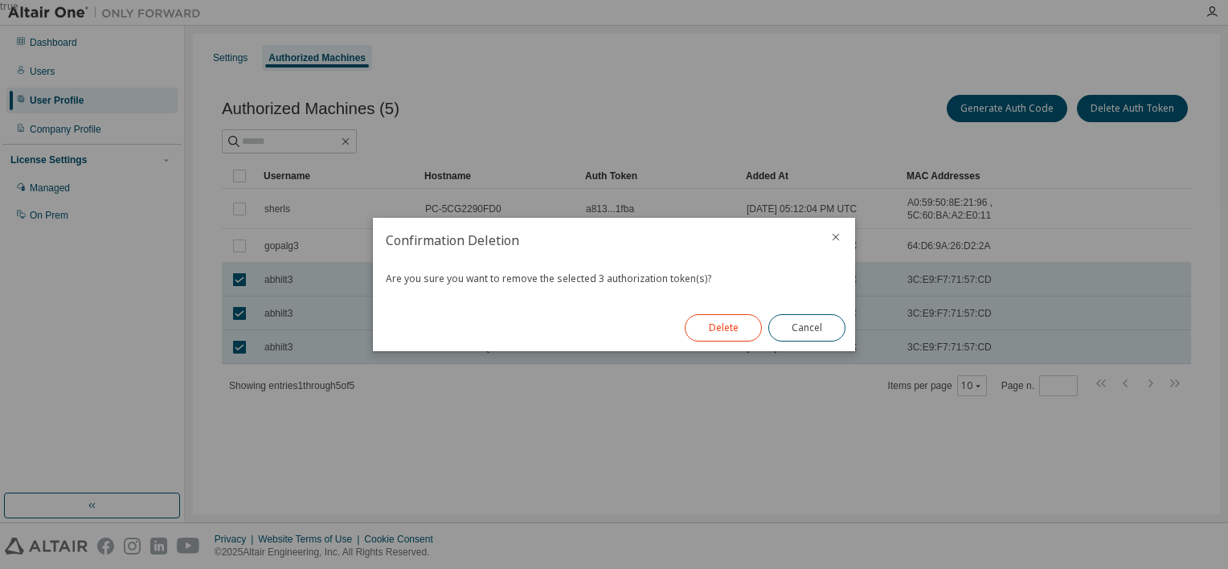
click at [723, 334] on button "Delete" at bounding box center [722, 327] width 77 height 27
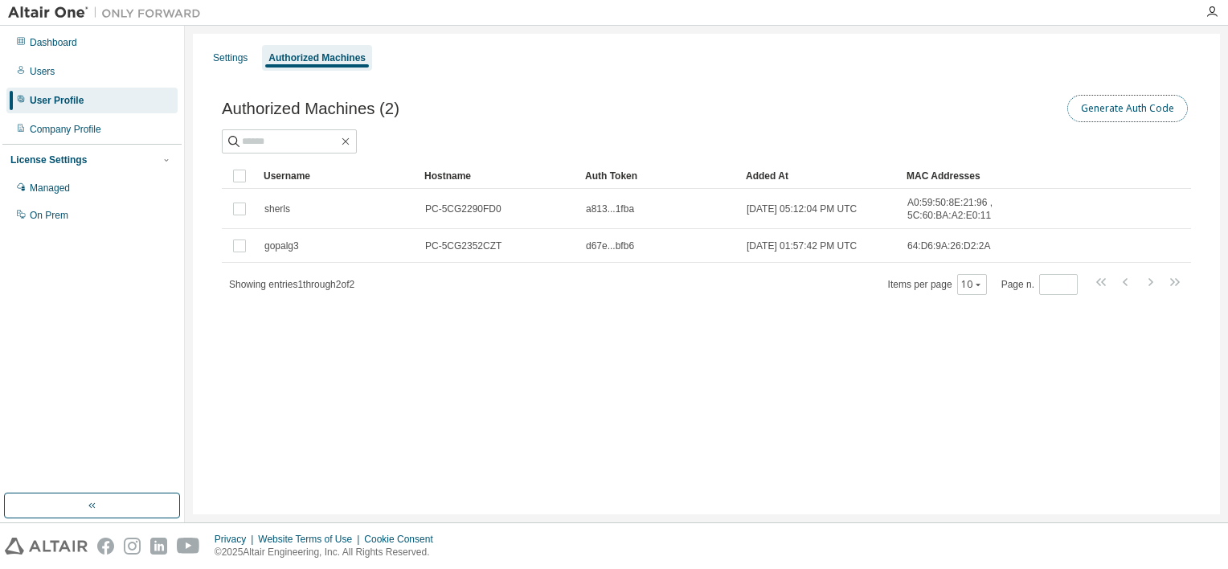
click at [1031, 115] on button "Generate Auth Code" at bounding box center [1127, 108] width 121 height 27
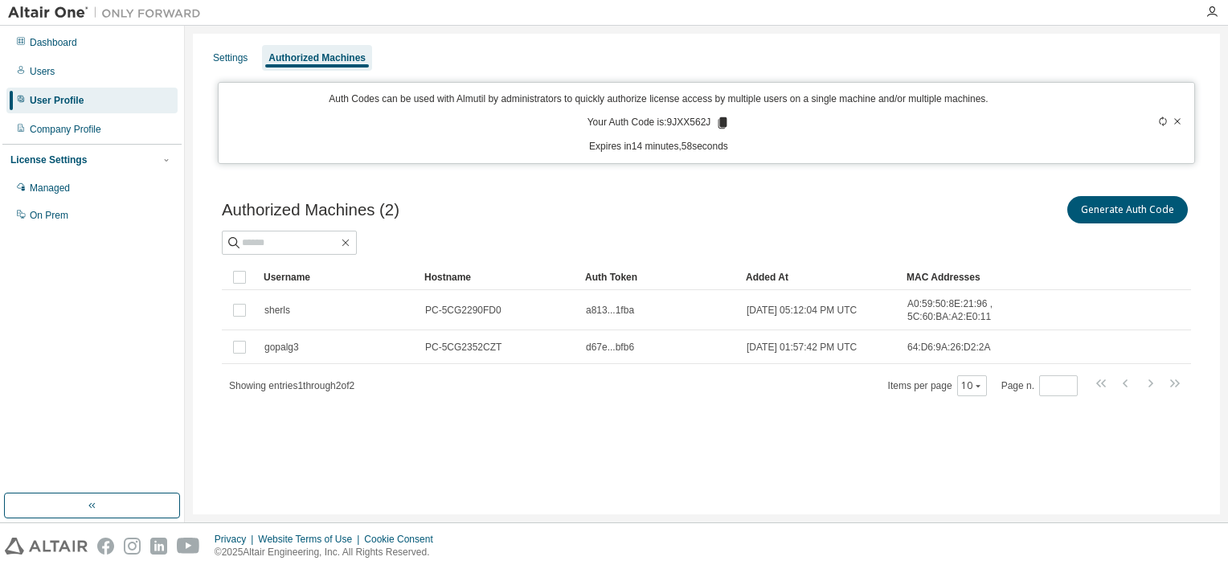
click at [723, 124] on icon at bounding box center [722, 122] width 9 height 11
